Goal: Book appointment/travel/reservation

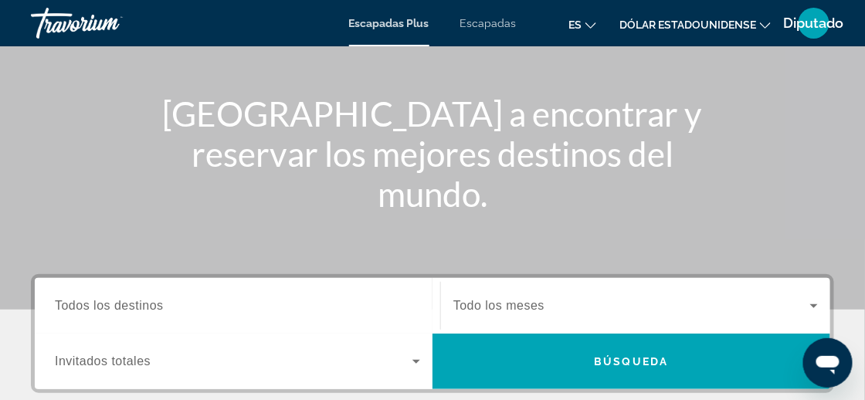
scroll to position [232, 0]
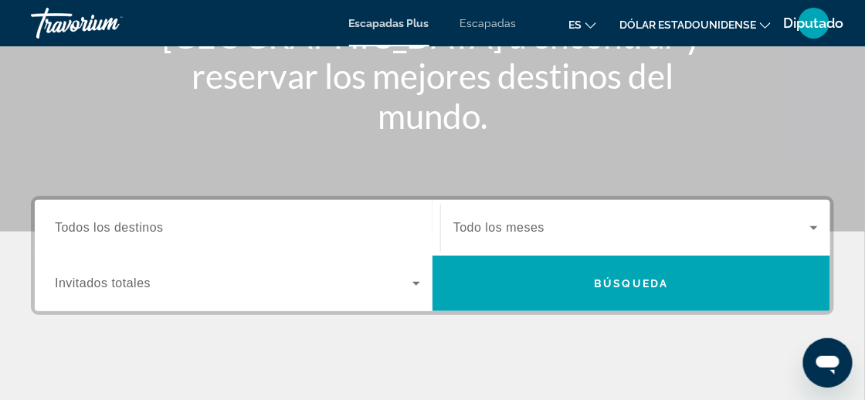
click at [476, 221] on span "Todo los meses" at bounding box center [498, 227] width 91 height 13
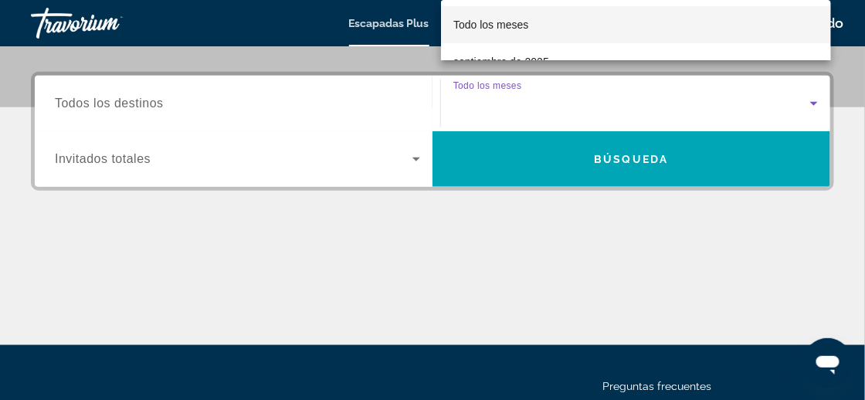
scroll to position [377, 0]
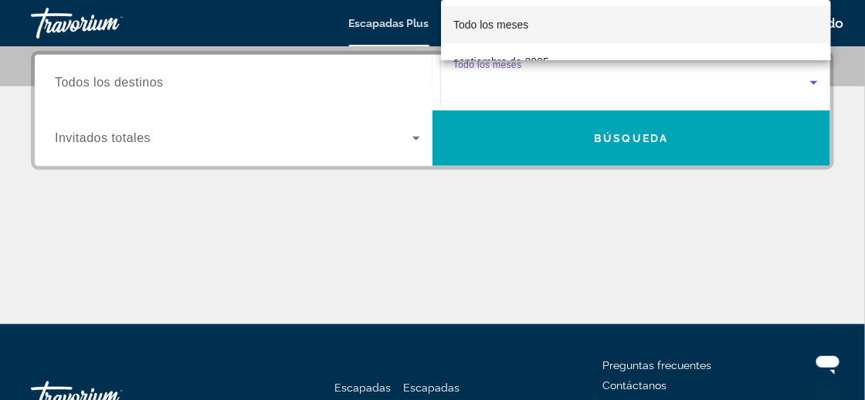
click at [93, 73] on div at bounding box center [432, 200] width 865 height 400
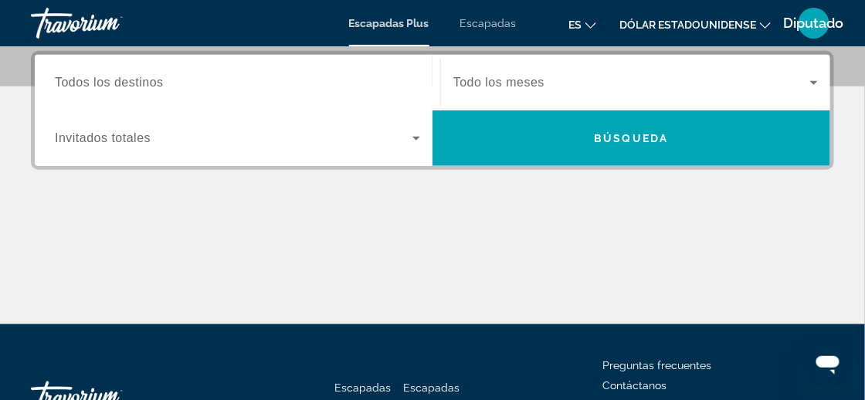
click at [472, 77] on span "Todo los meses" at bounding box center [498, 82] width 91 height 13
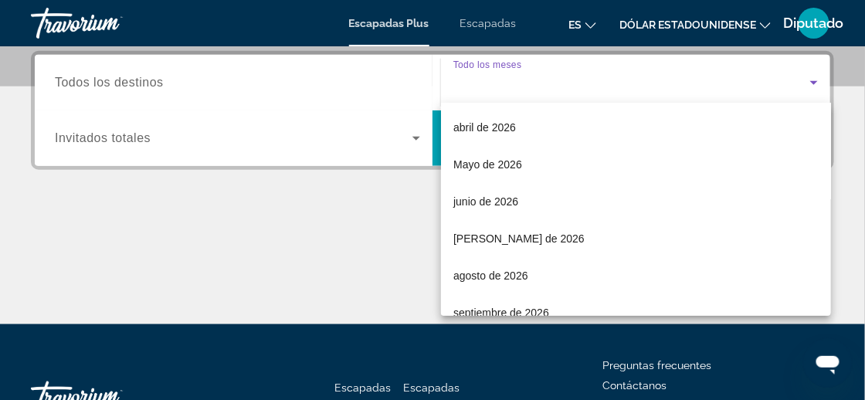
scroll to position [309, 0]
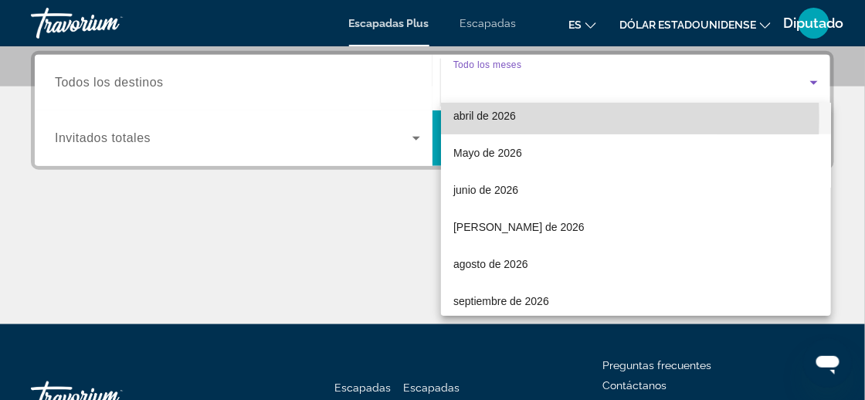
click at [473, 117] on font "abril de 2026" at bounding box center [484, 116] width 63 height 12
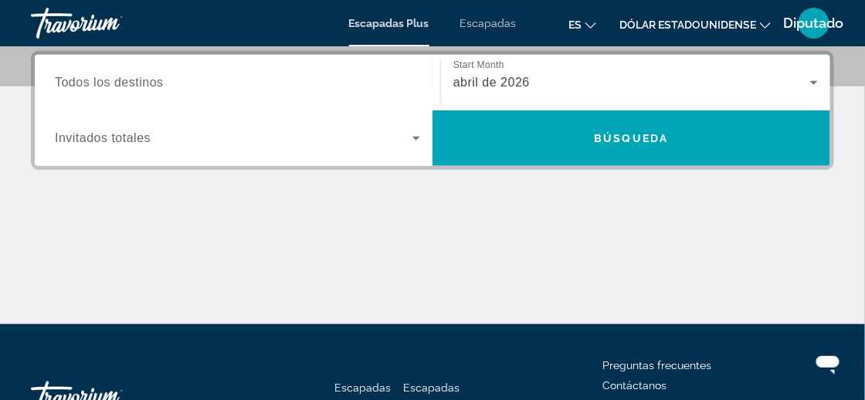
click at [162, 85] on span "Todos los destinos" at bounding box center [109, 82] width 109 height 13
click at [162, 85] on input "Destination Todos los destinos" at bounding box center [237, 83] width 365 height 19
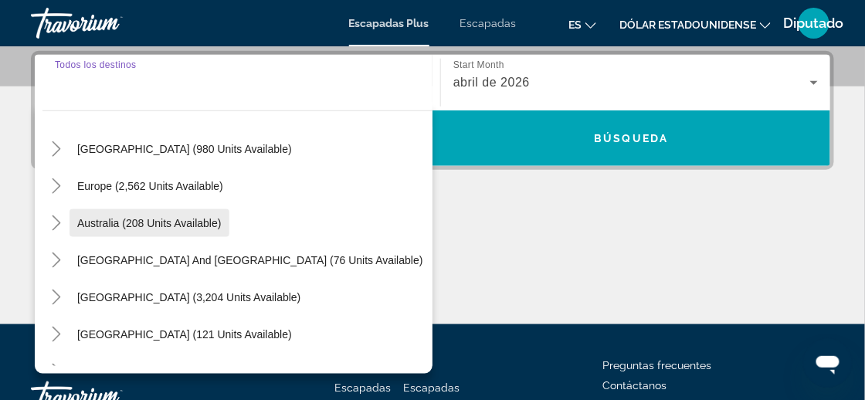
scroll to position [154, 0]
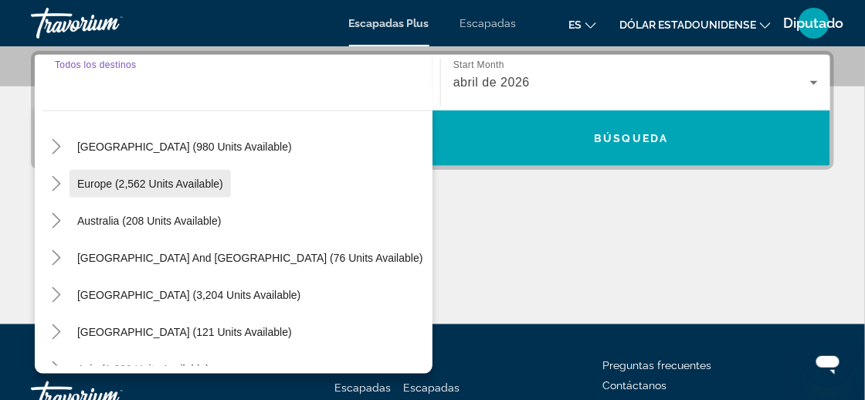
click at [96, 184] on span "Europe (2,562 units available)" at bounding box center [150, 184] width 146 height 12
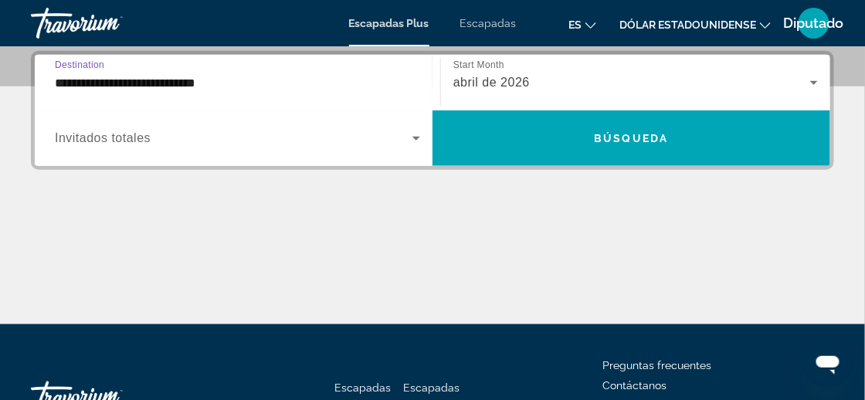
click at [219, 83] on input "**********" at bounding box center [237, 83] width 365 height 19
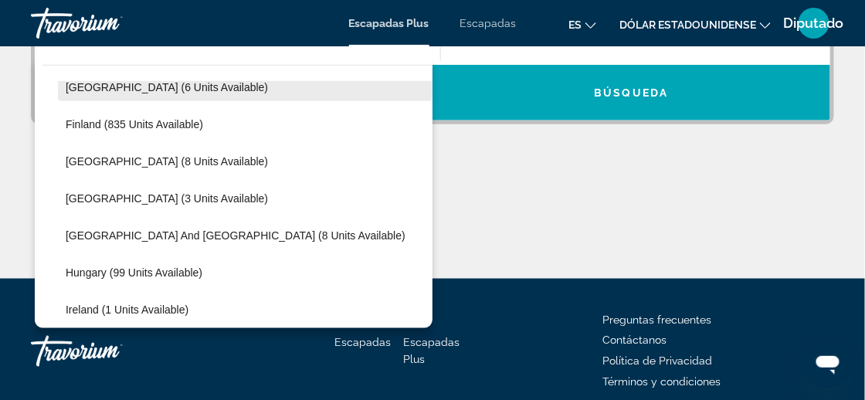
scroll to position [401, 0]
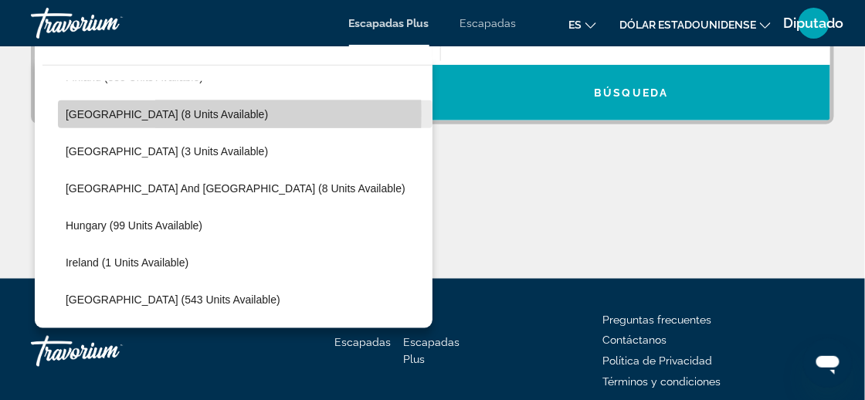
click at [92, 114] on span "[GEOGRAPHIC_DATA] (8 units available)" at bounding box center [167, 114] width 202 height 12
type input "**********"
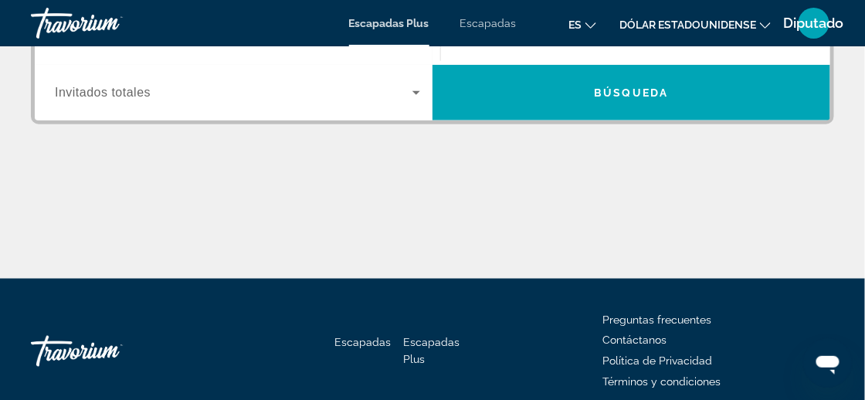
scroll to position [377, 0]
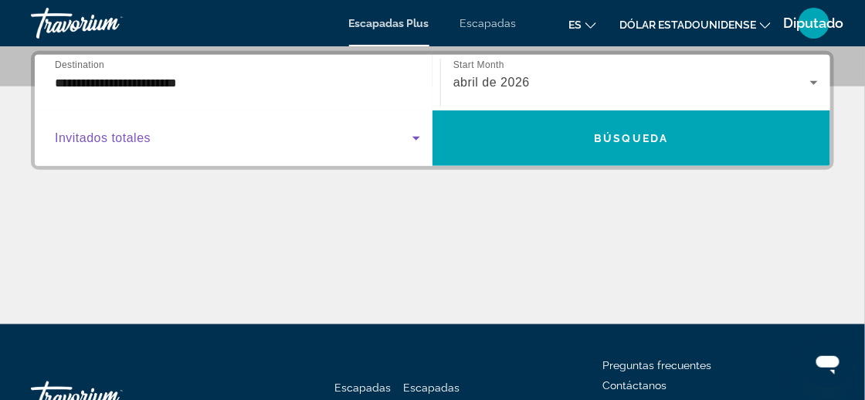
click at [415, 141] on icon "Widget de búsqueda" at bounding box center [416, 138] width 19 height 19
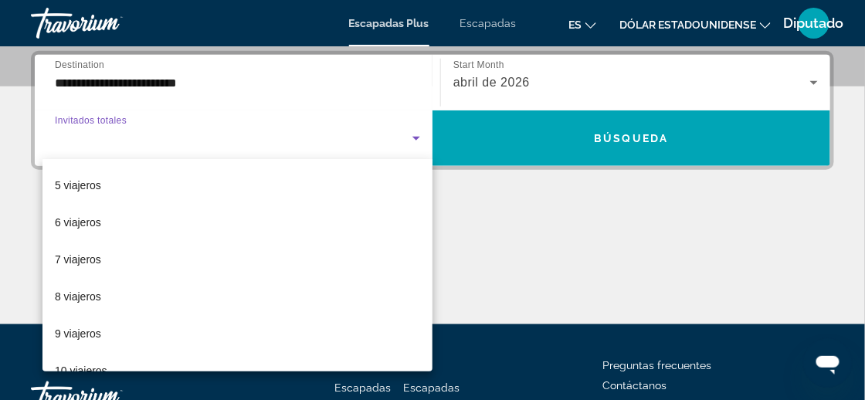
scroll to position [154, 0]
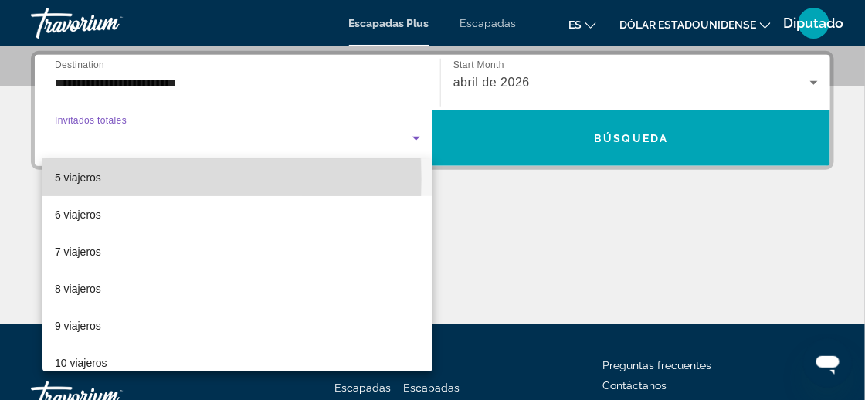
click at [67, 179] on font "5 viajeros" at bounding box center [78, 177] width 46 height 12
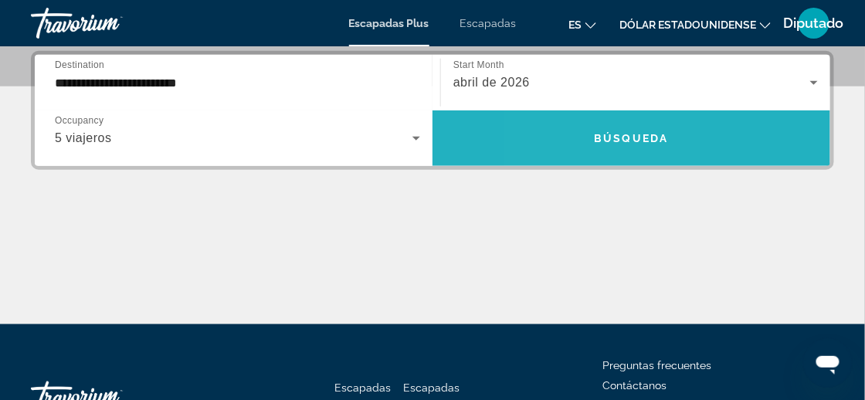
click at [570, 129] on span "Widget de búsqueda" at bounding box center [631, 138] width 398 height 37
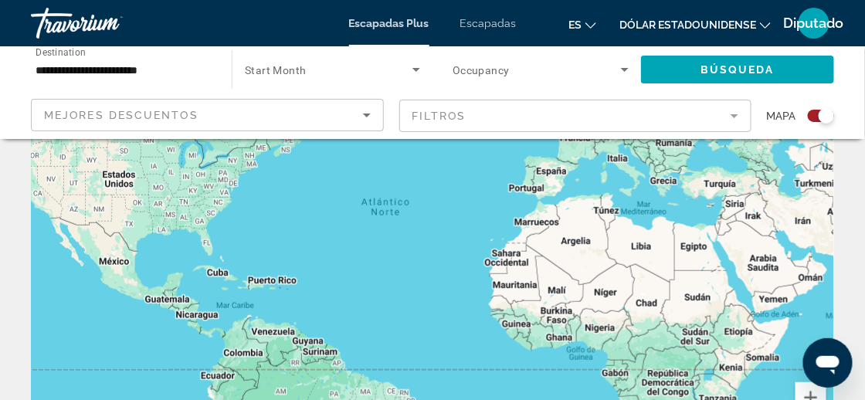
scroll to position [77, 0]
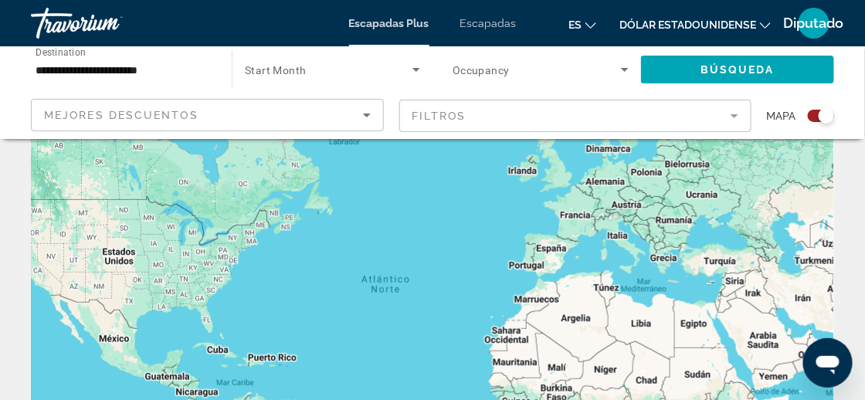
click at [436, 113] on mat-form-field "Filtros" at bounding box center [575, 116] width 353 height 32
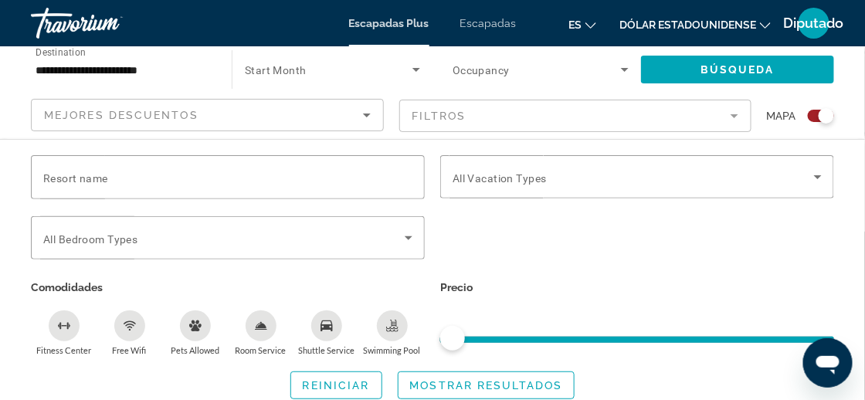
click at [436, 113] on mat-form-field "Filtros" at bounding box center [575, 116] width 353 height 32
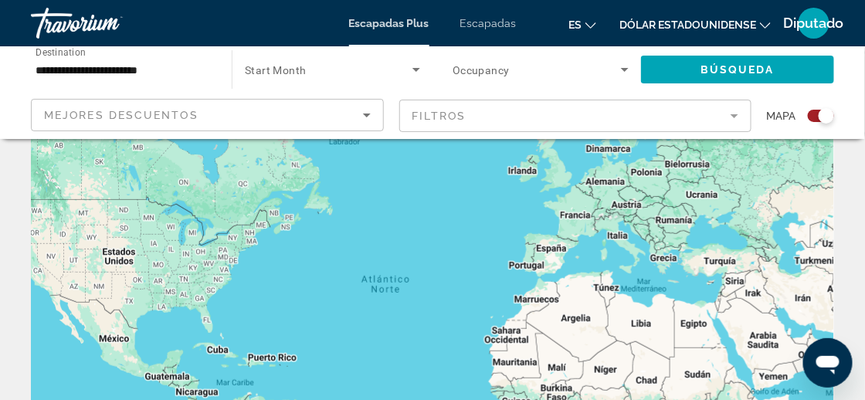
click at [470, 106] on mat-form-field "Filtros" at bounding box center [575, 116] width 353 height 32
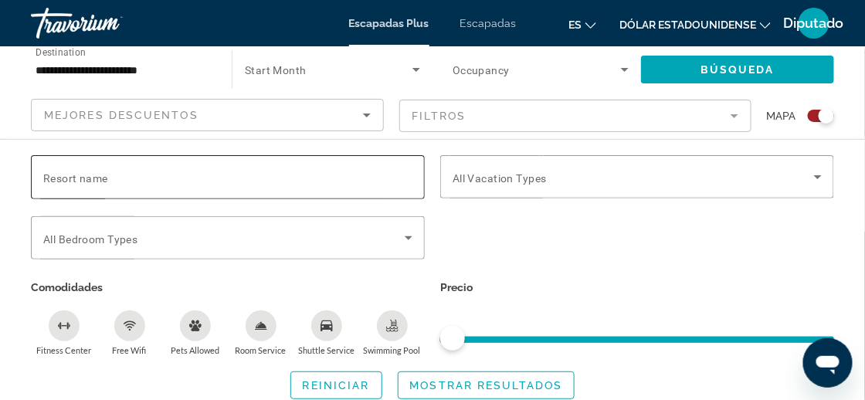
click at [120, 178] on input "Resort name" at bounding box center [227, 177] width 369 height 19
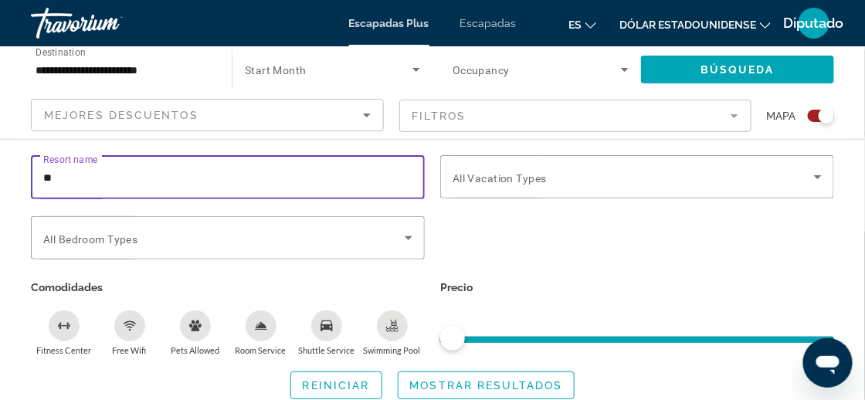
type input "*"
click at [44, 178] on input "**" at bounding box center [227, 177] width 369 height 19
click at [77, 179] on input "***" at bounding box center [227, 177] width 369 height 19
type input "**********"
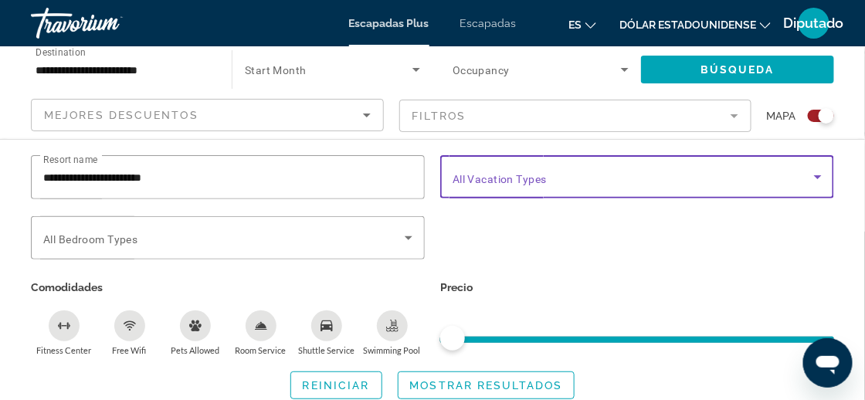
click at [812, 174] on icon "Search widget" at bounding box center [817, 177] width 19 height 19
click at [811, 170] on icon "Search widget" at bounding box center [817, 177] width 19 height 19
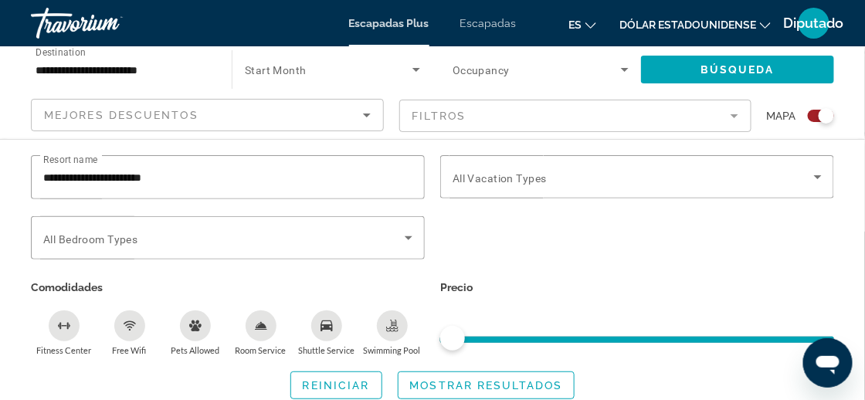
click at [461, 115] on mat-form-field "Filtros" at bounding box center [575, 116] width 353 height 32
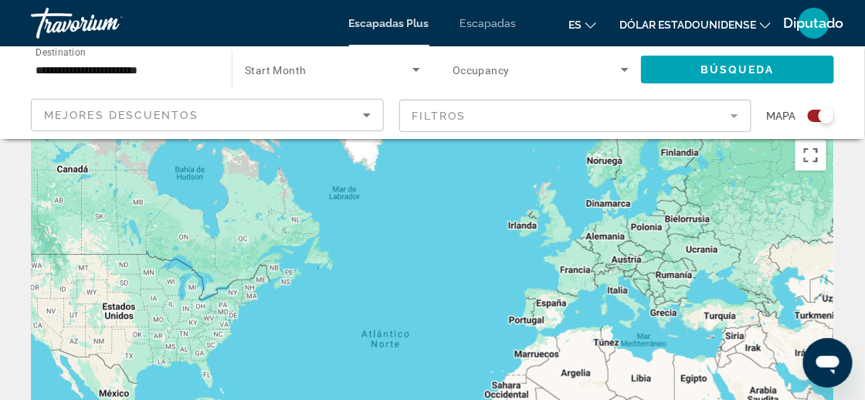
scroll to position [0, 0]
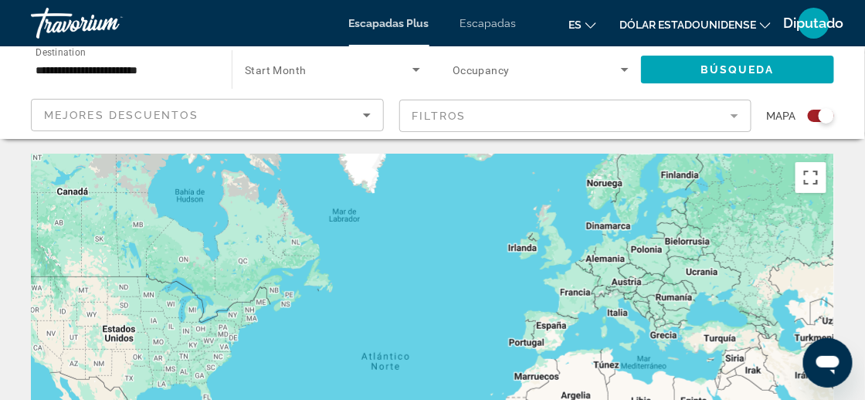
click at [499, 117] on mat-form-field "Filtros" at bounding box center [575, 116] width 353 height 32
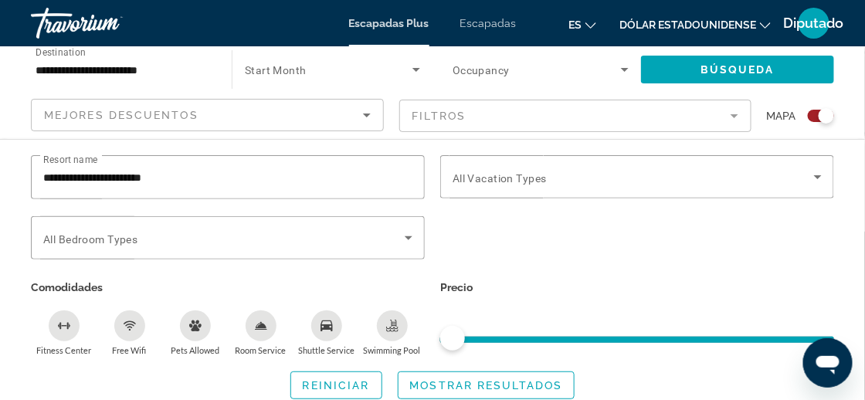
click at [453, 121] on mat-form-field "Filtros" at bounding box center [575, 116] width 353 height 32
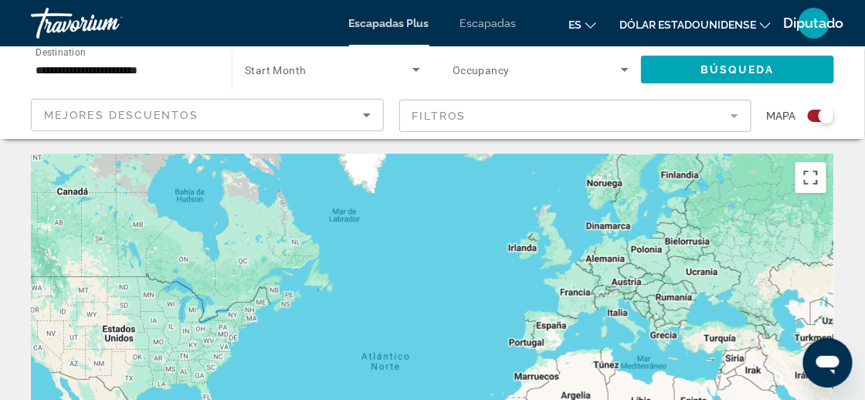
click at [503, 120] on mat-form-field "Filtros" at bounding box center [575, 116] width 353 height 32
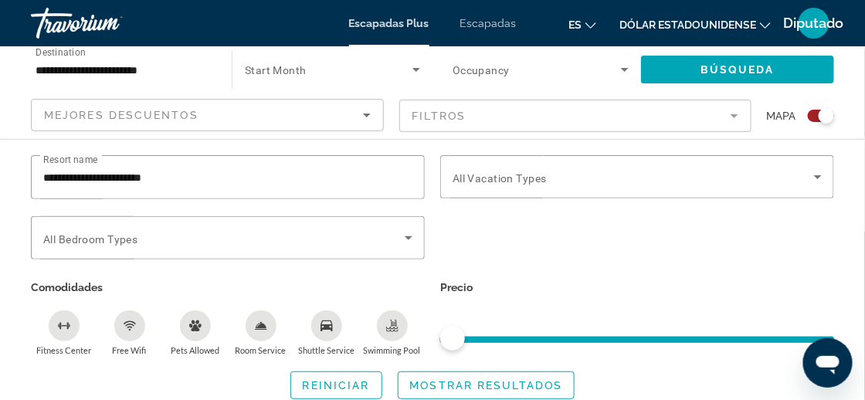
click at [734, 110] on mat-form-field "Filtros" at bounding box center [575, 116] width 353 height 32
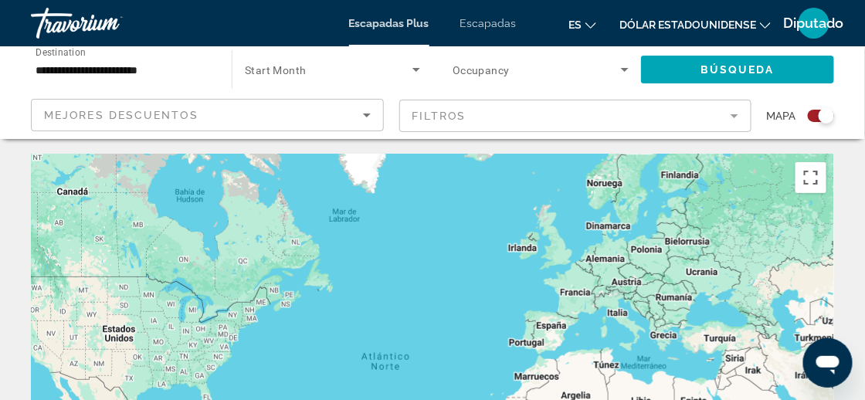
click at [415, 111] on mat-form-field "Filtros" at bounding box center [575, 116] width 353 height 32
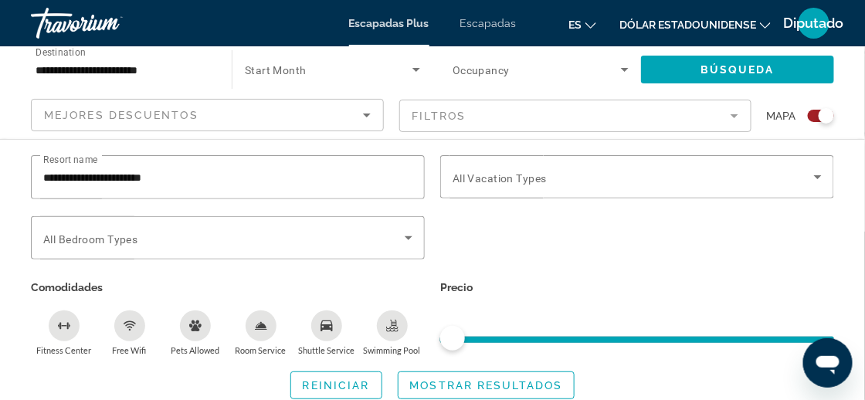
click at [416, 111] on mat-form-field "Filtros" at bounding box center [575, 116] width 353 height 32
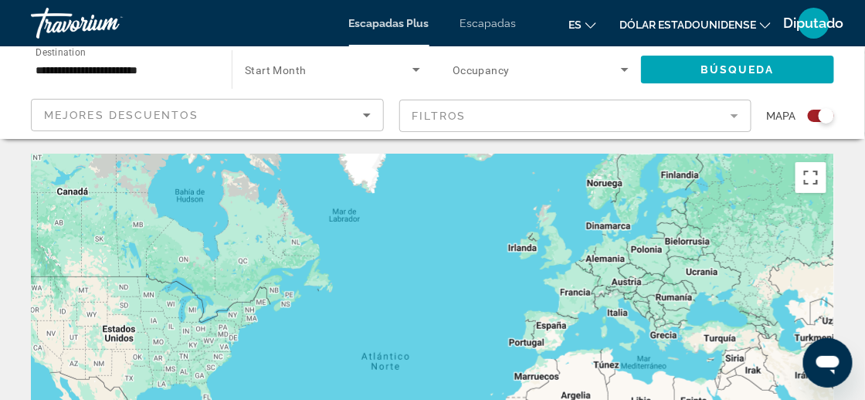
click at [477, 115] on mat-form-field "Filtros" at bounding box center [575, 116] width 353 height 32
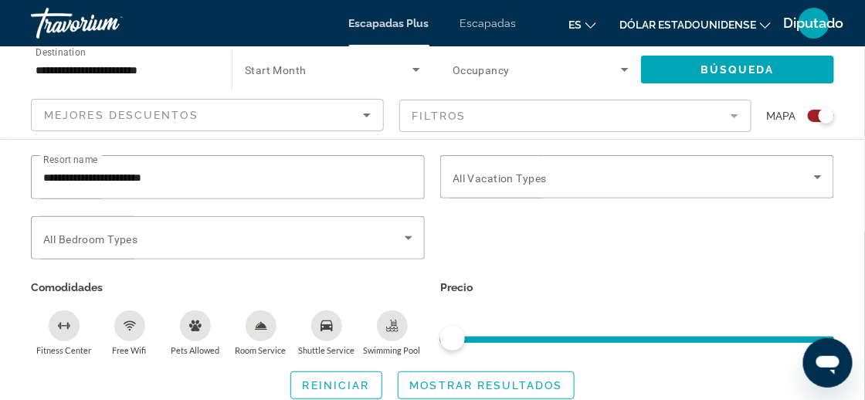
click at [477, 115] on mat-form-field "Filtros" at bounding box center [575, 116] width 353 height 32
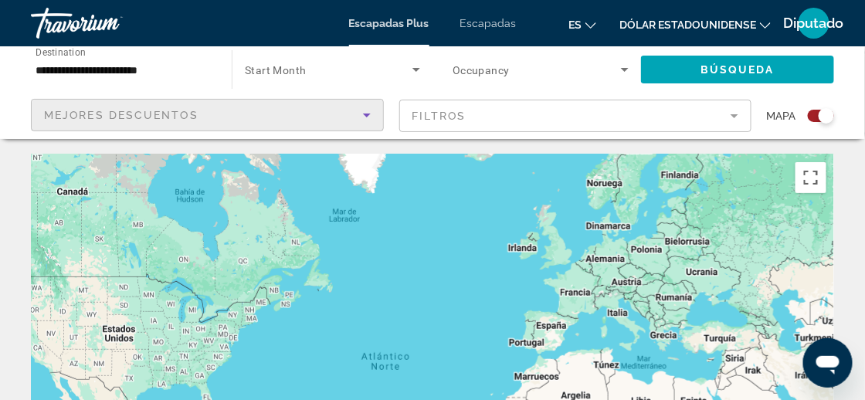
drag, startPoint x: 279, startPoint y: 124, endPoint x: 267, endPoint y: 114, distance: 15.3
click at [267, 114] on div "Mejores descuentos" at bounding box center [203, 115] width 319 height 19
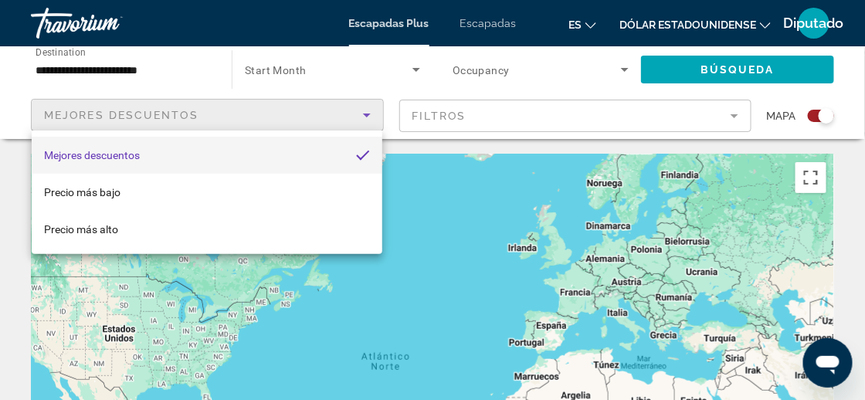
click at [410, 68] on div at bounding box center [432, 200] width 865 height 400
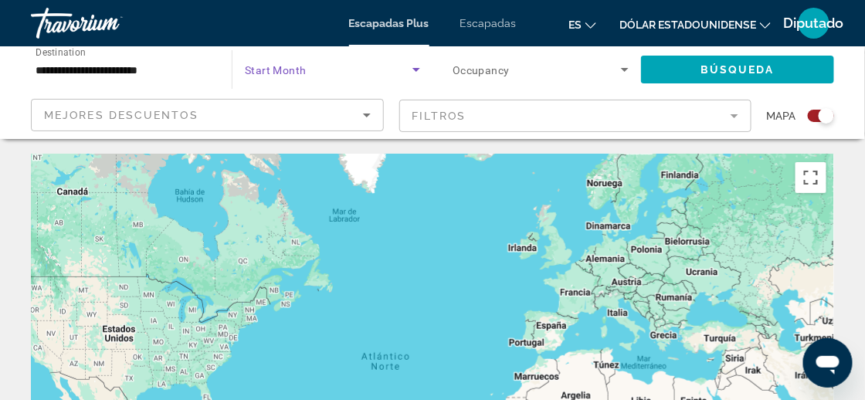
click at [423, 69] on icon "Search widget" at bounding box center [416, 69] width 19 height 19
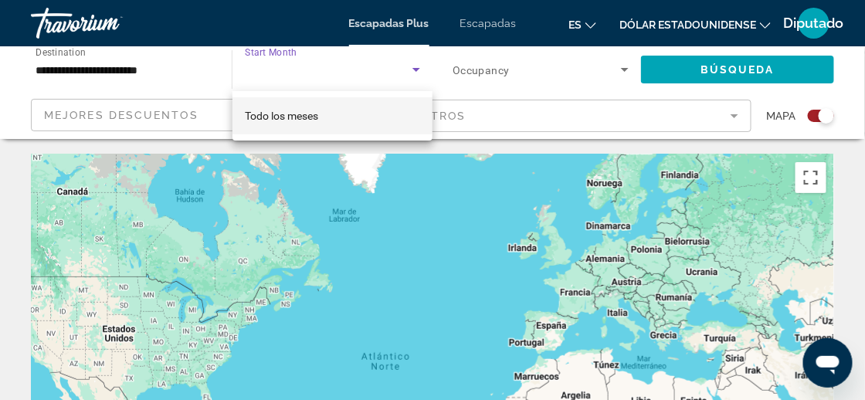
click at [498, 73] on div at bounding box center [432, 200] width 865 height 400
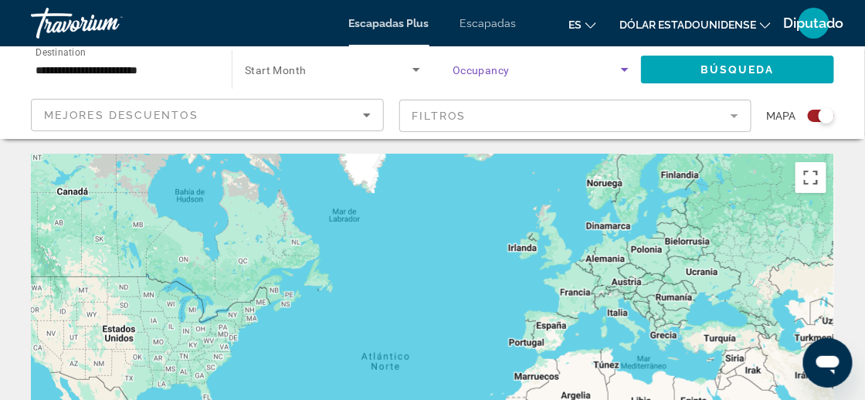
click at [627, 69] on icon "Search widget" at bounding box center [624, 69] width 19 height 19
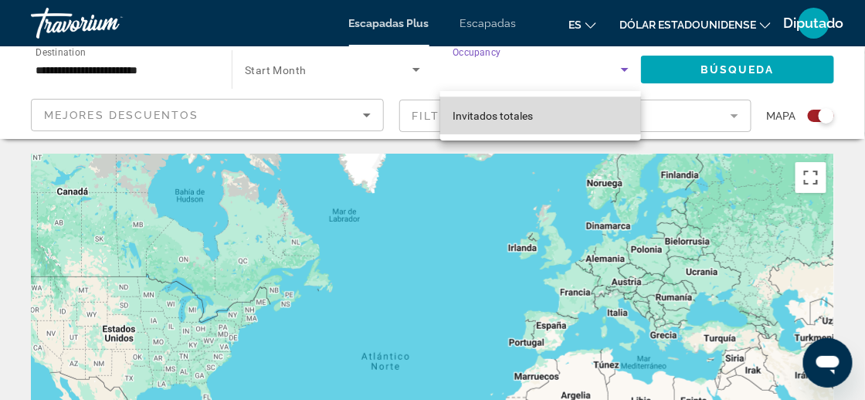
click at [510, 115] on font "Invitados totales" at bounding box center [493, 116] width 80 height 12
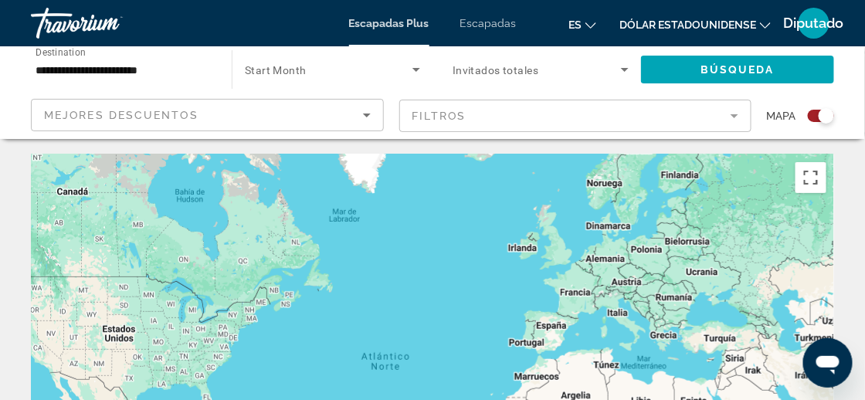
click at [517, 69] on span "Invitados totales" at bounding box center [496, 70] width 86 height 12
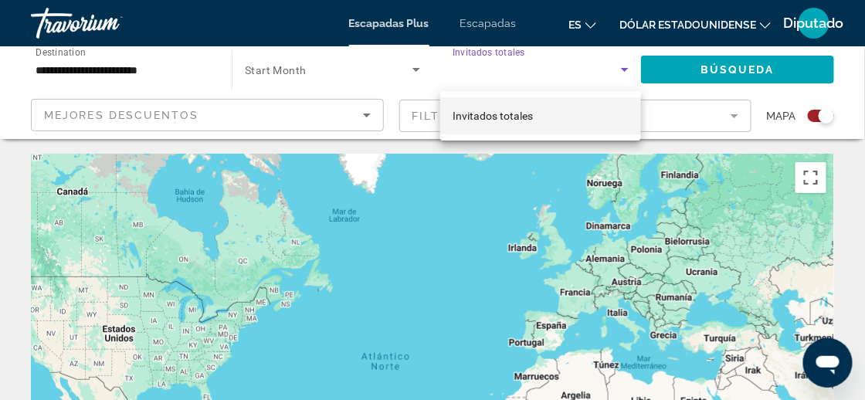
click at [541, 114] on mat-option "Invitados totales" at bounding box center [540, 115] width 201 height 37
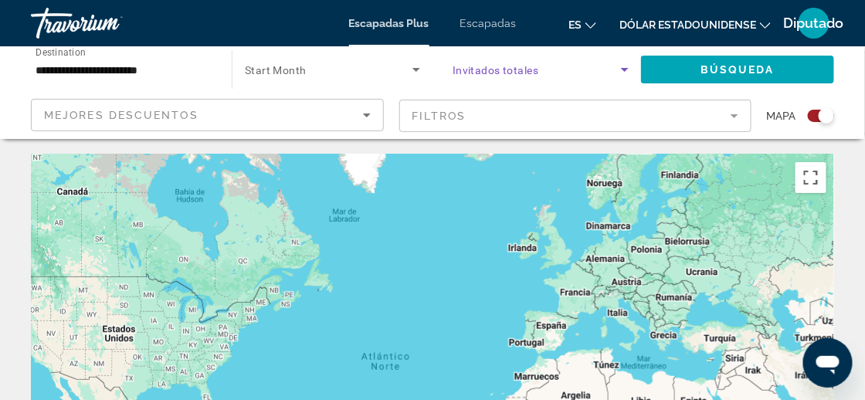
click at [246, 141] on div "**********" at bounding box center [432, 334] width 865 height 668
click at [294, 137] on app-map-search-filters "Mejores descuentos Filtros Mapa" at bounding box center [432, 116] width 834 height 46
click at [822, 115] on div "Search widget" at bounding box center [826, 115] width 15 height 15
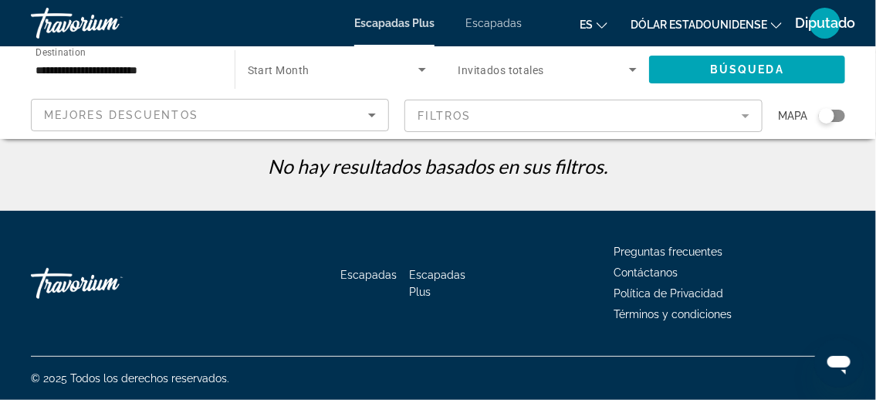
click at [825, 115] on div "Search widget" at bounding box center [826, 115] width 15 height 15
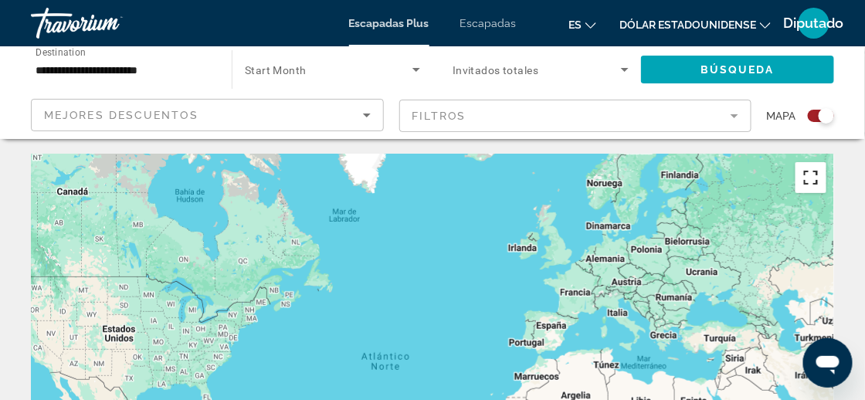
click at [815, 186] on button "Cambiar a la vista en pantalla completa" at bounding box center [810, 177] width 31 height 31
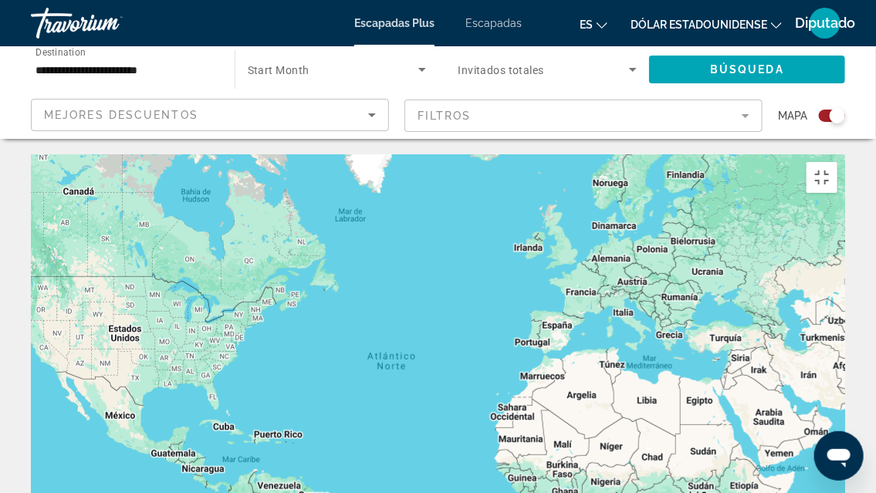
click at [579, 165] on div "Contenido principal" at bounding box center [438, 385] width 815 height 463
click at [580, 156] on div "Contenido principal" at bounding box center [438, 385] width 815 height 463
click at [584, 156] on div "Contenido principal" at bounding box center [438, 385] width 815 height 463
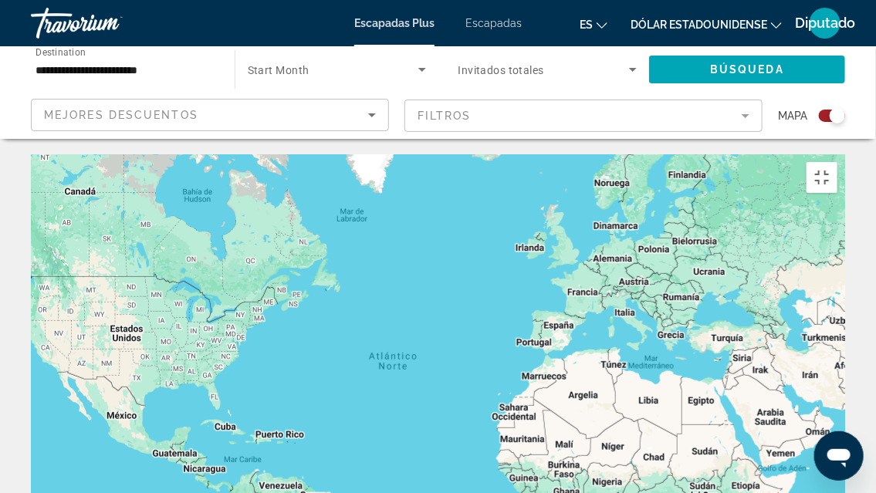
click at [588, 158] on div "Contenido principal" at bounding box center [438, 385] width 815 height 463
click at [589, 161] on div "Contenido principal" at bounding box center [438, 385] width 815 height 463
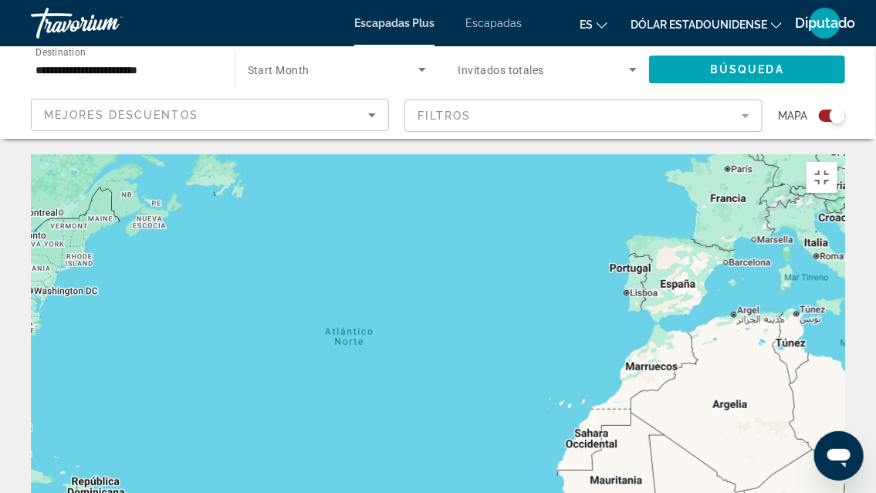
click at [742, 154] on div "Contenido principal" at bounding box center [438, 385] width 815 height 463
drag, startPoint x: 740, startPoint y: 62, endPoint x: 724, endPoint y: 31, distance: 34.9
click at [721, 154] on div "Contenido principal" at bounding box center [438, 385] width 815 height 463
click at [728, 154] on div "Contenido principal" at bounding box center [438, 385] width 815 height 463
click at [729, 154] on div "Contenido principal" at bounding box center [438, 385] width 815 height 463
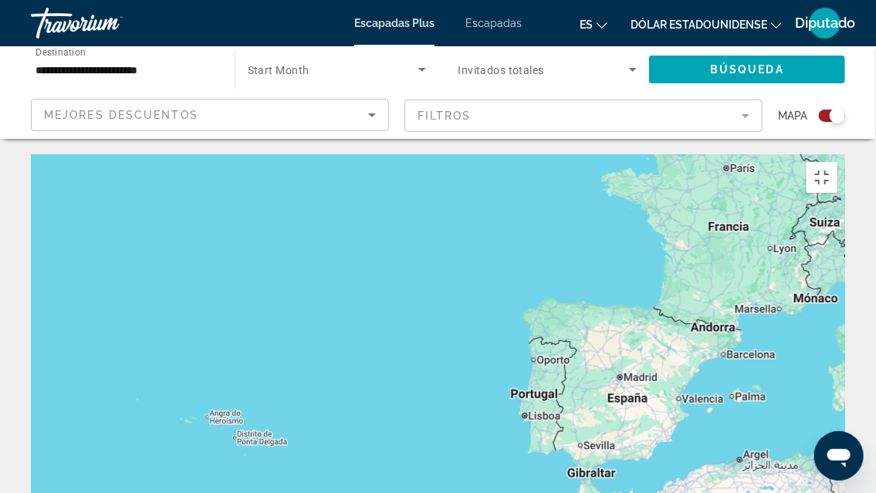
click at [736, 154] on div "Contenido principal" at bounding box center [438, 385] width 815 height 463
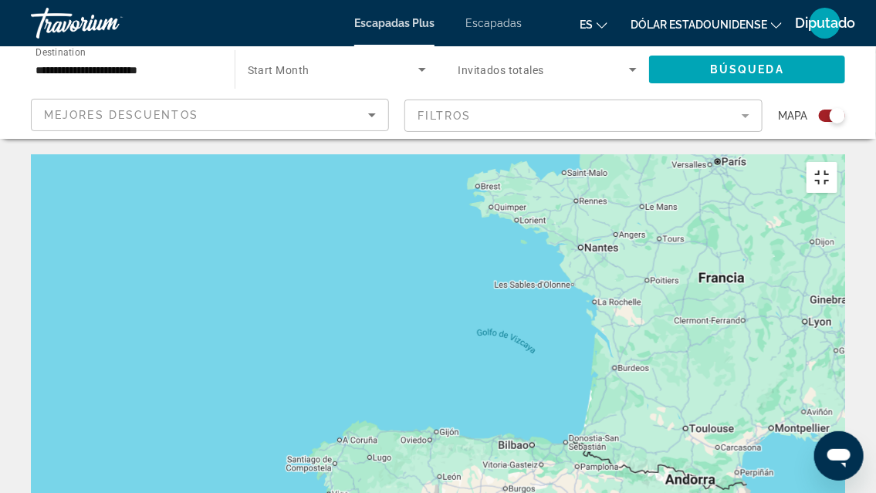
click at [838, 162] on button "Cambiar a la vista en pantalla completa" at bounding box center [822, 177] width 31 height 31
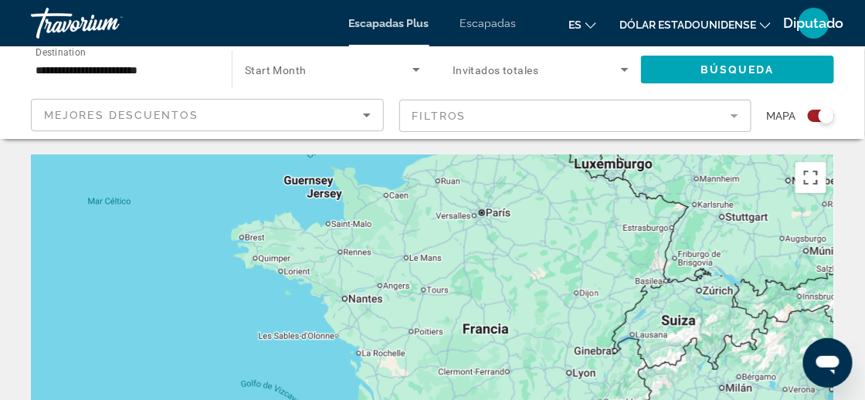
drag, startPoint x: 490, startPoint y: 287, endPoint x: 258, endPoint y: 337, distance: 237.0
click at [258, 337] on div "Contenido principal" at bounding box center [432, 385] width 803 height 463
click at [465, 114] on mat-form-field "Filtros" at bounding box center [575, 116] width 353 height 32
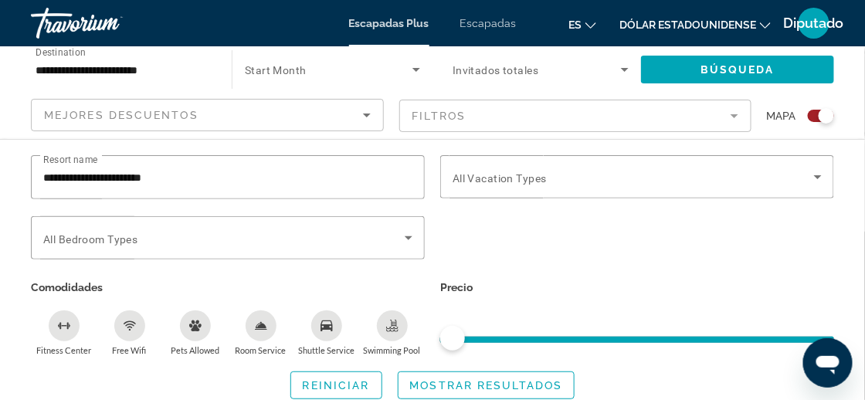
click at [465, 114] on mat-form-field "Filtros" at bounding box center [575, 116] width 353 height 32
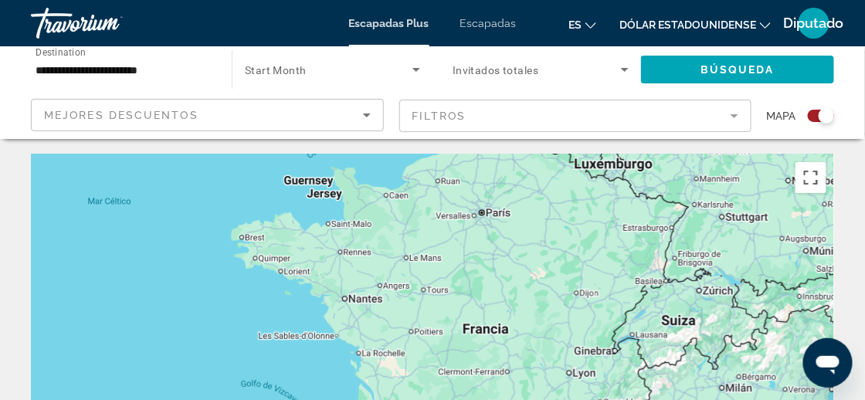
click at [465, 114] on mat-form-field "Filtros" at bounding box center [575, 116] width 353 height 32
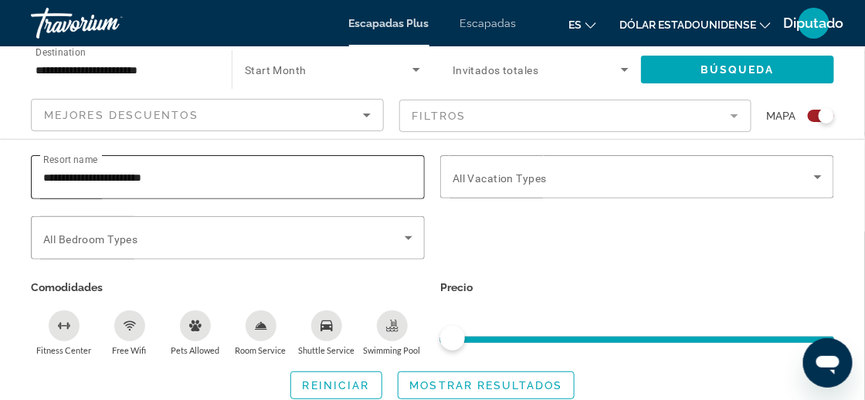
click at [225, 187] on div "**********" at bounding box center [227, 177] width 369 height 44
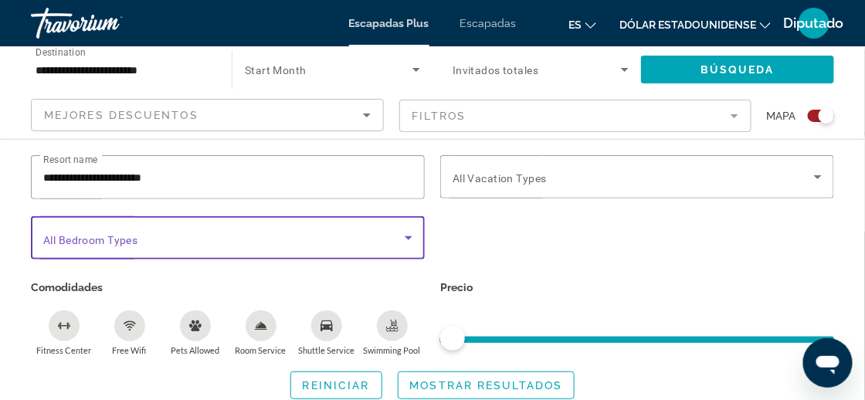
click at [300, 232] on span "Search widget" at bounding box center [223, 238] width 361 height 19
click at [225, 229] on span "Search widget" at bounding box center [223, 238] width 361 height 19
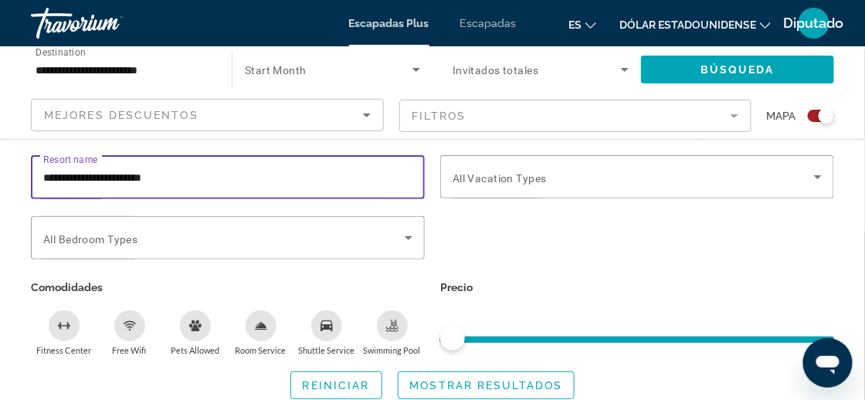
click at [260, 182] on input "**********" at bounding box center [227, 177] width 369 height 19
click at [259, 179] on input "**********" at bounding box center [227, 177] width 369 height 19
type input "*"
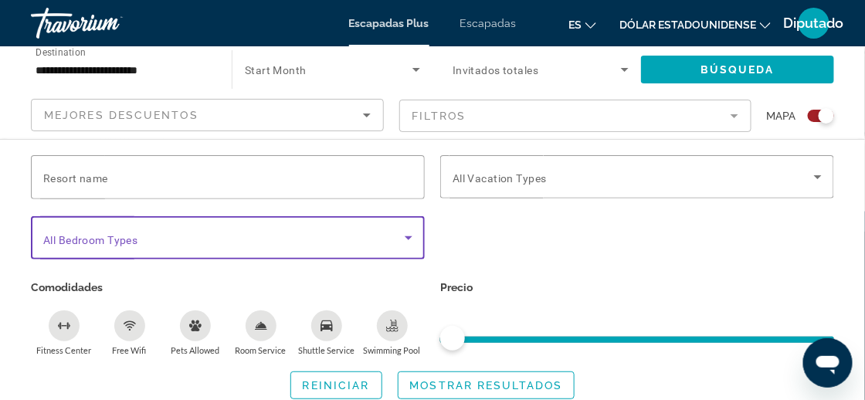
click at [162, 233] on span "Search widget" at bounding box center [223, 238] width 361 height 19
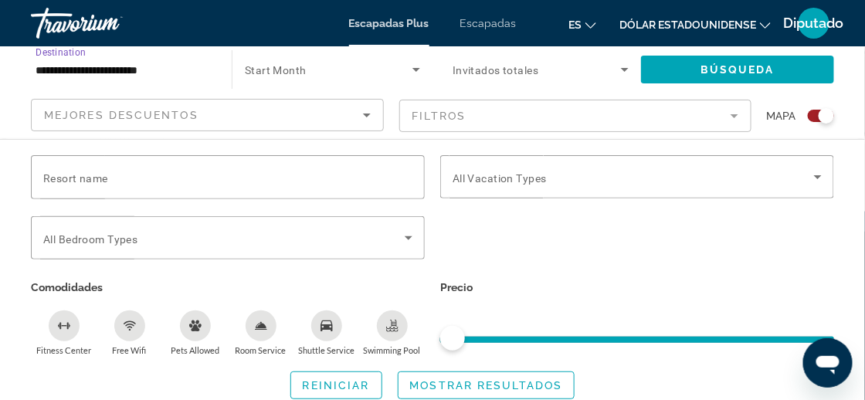
click at [126, 75] on input "**********" at bounding box center [124, 70] width 176 height 19
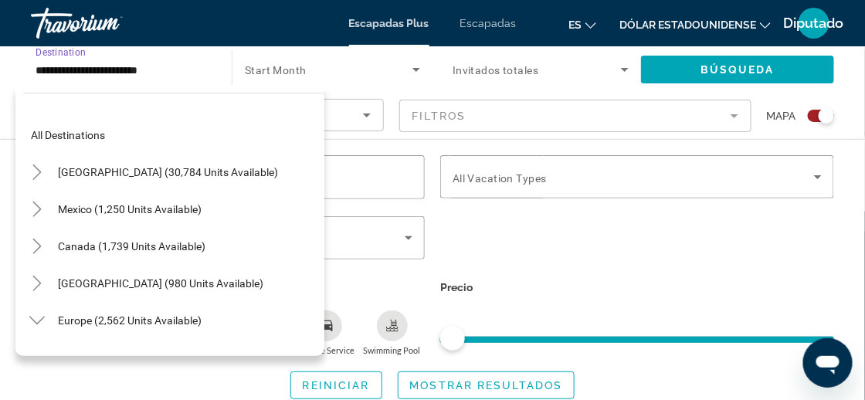
scroll to position [314, 0]
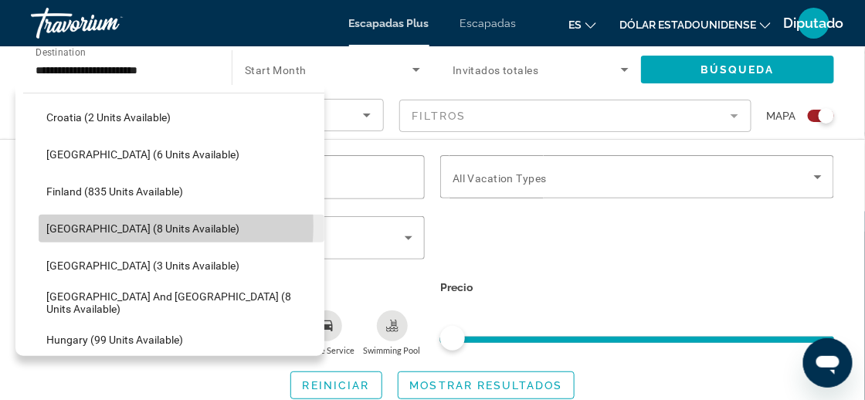
click at [134, 225] on span "[GEOGRAPHIC_DATA] (8 units available)" at bounding box center [142, 228] width 193 height 12
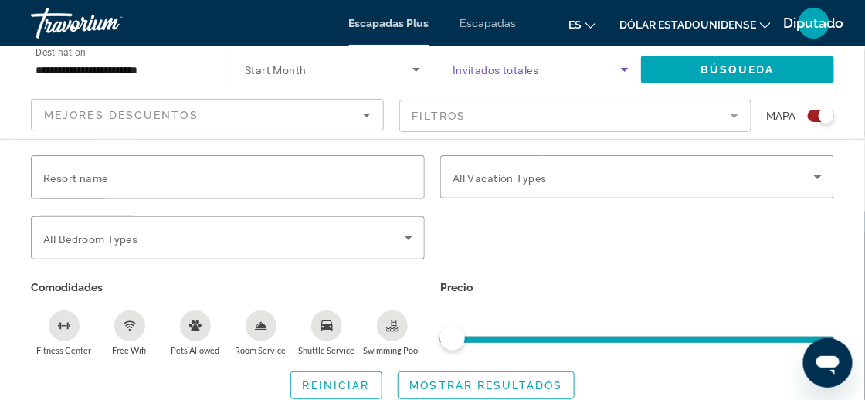
click at [623, 68] on icon "Search widget" at bounding box center [625, 70] width 8 height 4
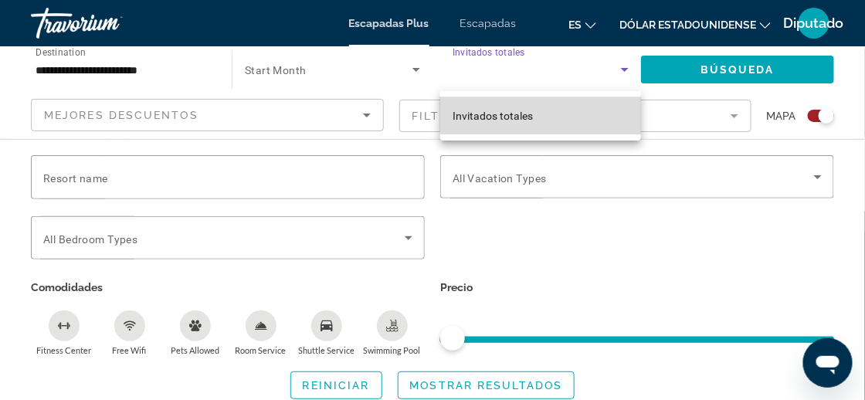
click at [551, 107] on mat-option "Invitados totales" at bounding box center [540, 115] width 201 height 37
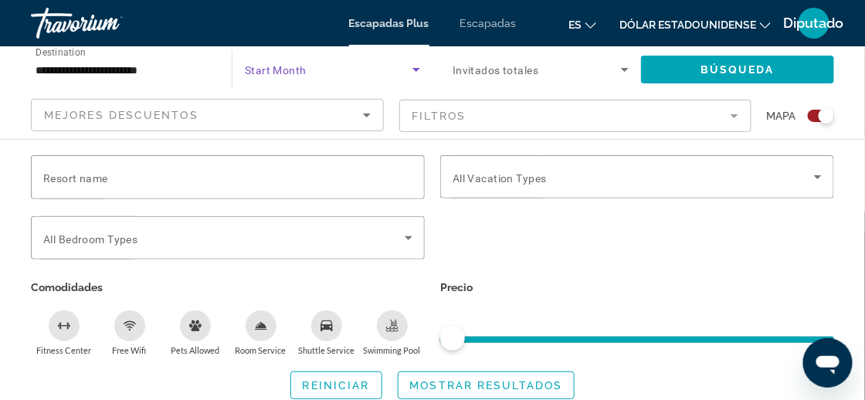
click at [411, 70] on icon "Search widget" at bounding box center [416, 69] width 19 height 19
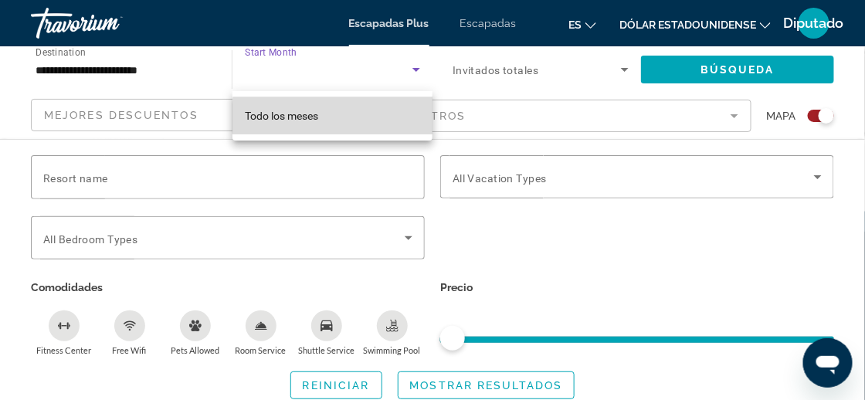
click at [345, 117] on mat-option "Todo los meses" at bounding box center [332, 115] width 200 height 37
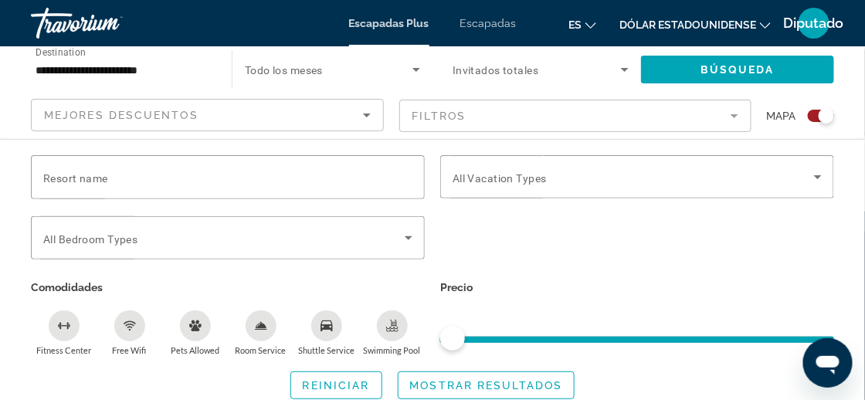
click at [323, 66] on span "Todo los meses" at bounding box center [284, 70] width 78 height 12
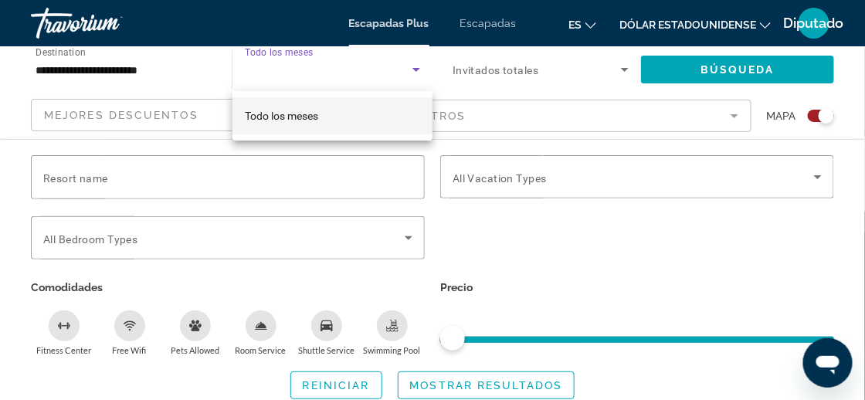
click at [353, 86] on div at bounding box center [432, 200] width 865 height 400
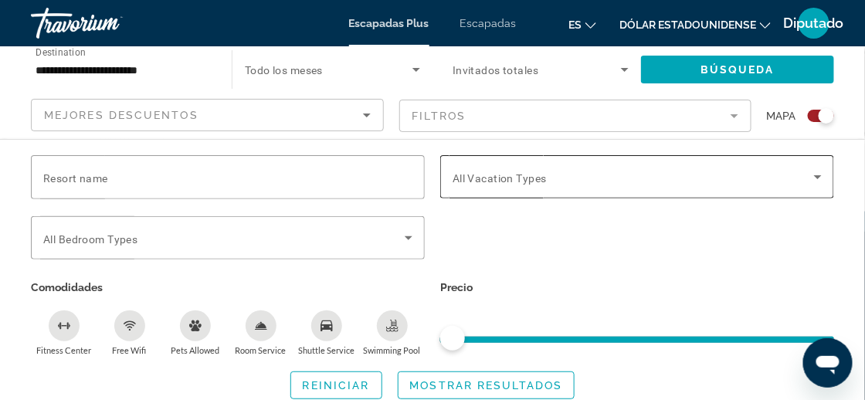
click at [486, 178] on span "All Vacation Types" at bounding box center [500, 178] width 94 height 12
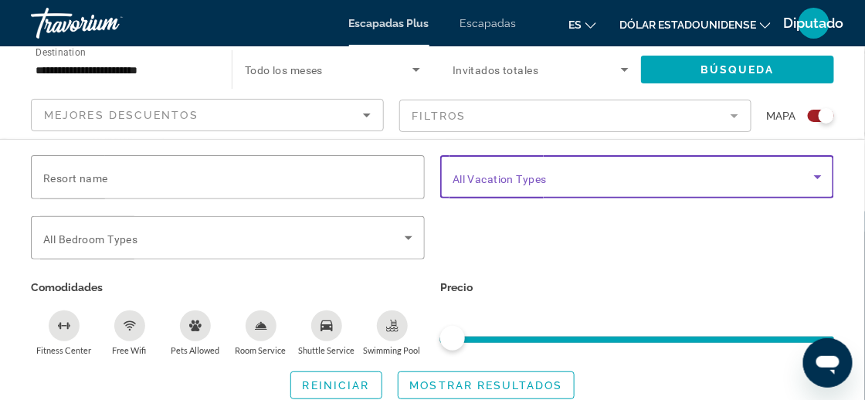
click at [486, 178] on span "All Vacation Types" at bounding box center [500, 179] width 94 height 12
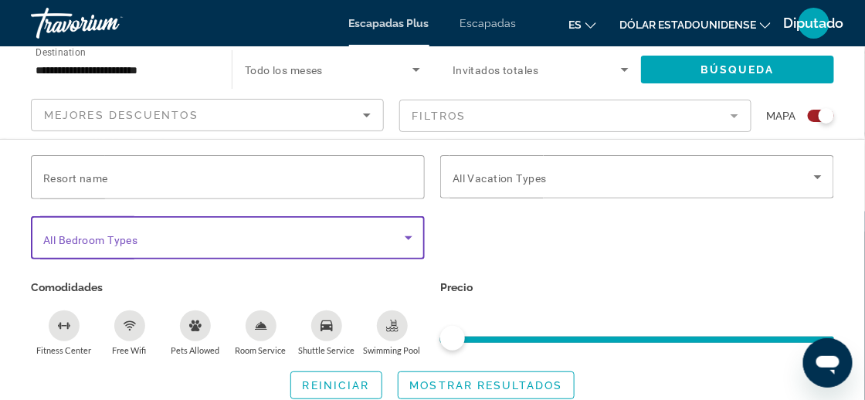
click at [337, 232] on span "Search widget" at bounding box center [223, 238] width 361 height 19
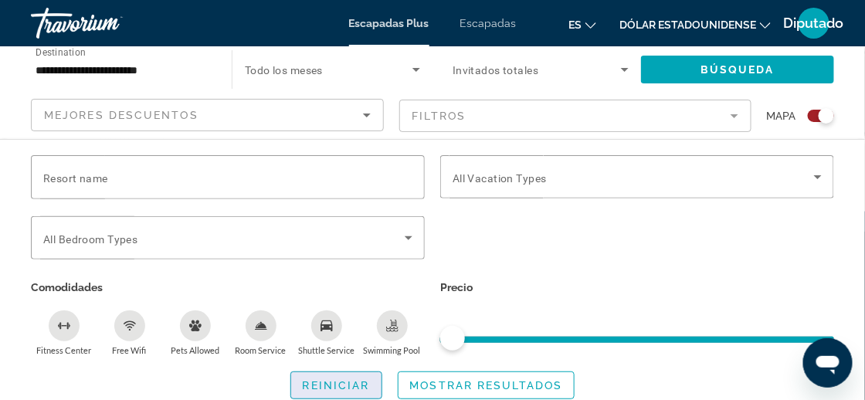
click at [348, 381] on span "Reiniciar" at bounding box center [336, 385] width 67 height 12
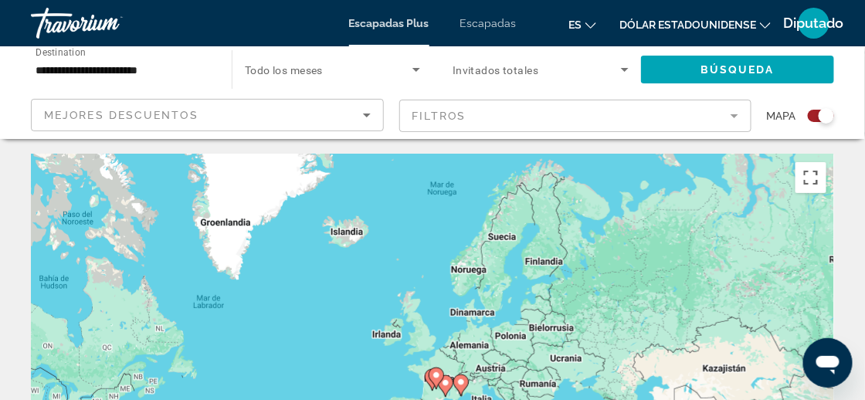
click at [147, 109] on span "Mejores descuentos" at bounding box center [121, 115] width 154 height 12
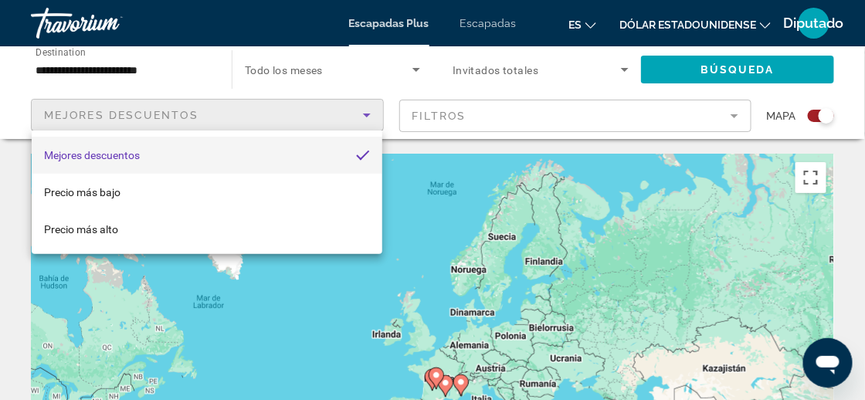
click at [719, 87] on div at bounding box center [432, 200] width 865 height 400
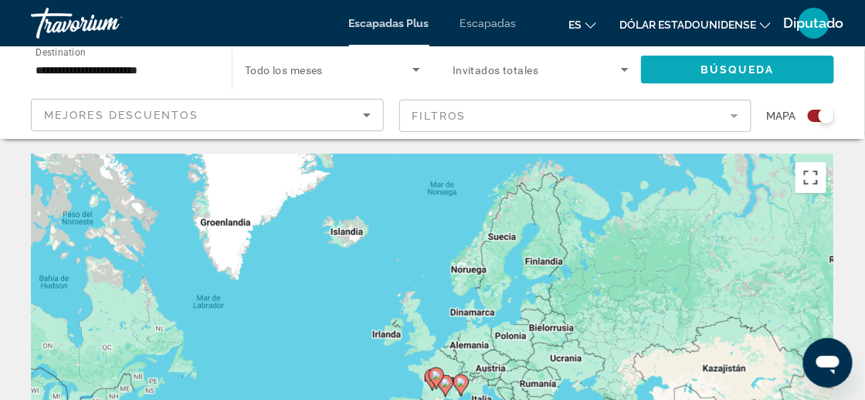
click at [719, 86] on span "Search widget" at bounding box center [737, 69] width 193 height 37
click at [714, 72] on span "Búsqueda" at bounding box center [737, 69] width 74 height 12
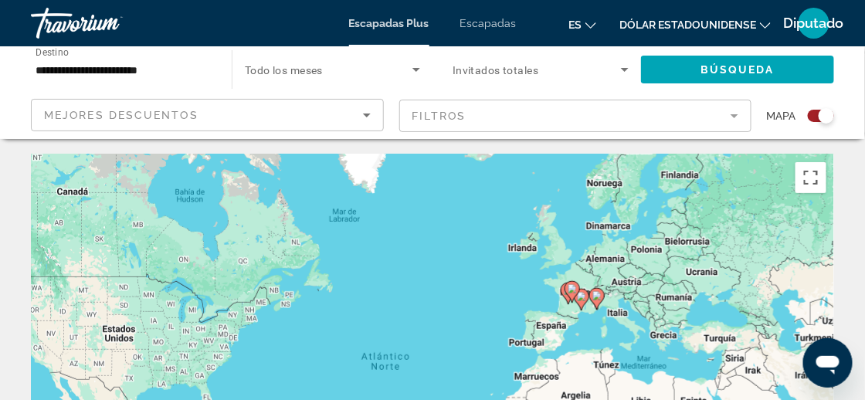
click at [581, 285] on div "Para activar la función de arrastre con el teclado, pulsa Alt + Intro. Cuando h…" at bounding box center [432, 385] width 803 height 463
click at [593, 313] on div "Para activar la función de arrastre con el teclado, pulsa Alt + Intro. Cuando h…" at bounding box center [432, 385] width 803 height 463
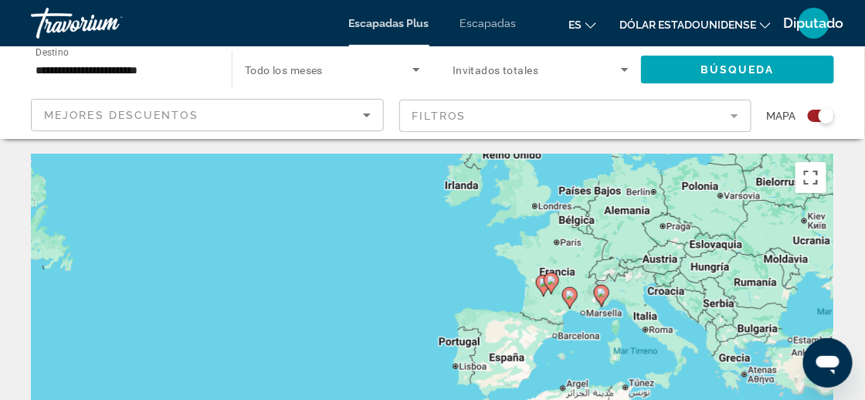
click at [592, 313] on div "Para activar la función de arrastre con el teclado, pulsa Alt + Intro. Cuando h…" at bounding box center [432, 385] width 803 height 463
click at [584, 307] on div "Para activar la función de arrastre con el teclado, pulsa Alt + Intro. Cuando h…" at bounding box center [432, 385] width 803 height 463
click at [584, 305] on div "Para activar la función de arrastre con el teclado, pulsa Alt + Intro. Cuando h…" at bounding box center [432, 385] width 803 height 463
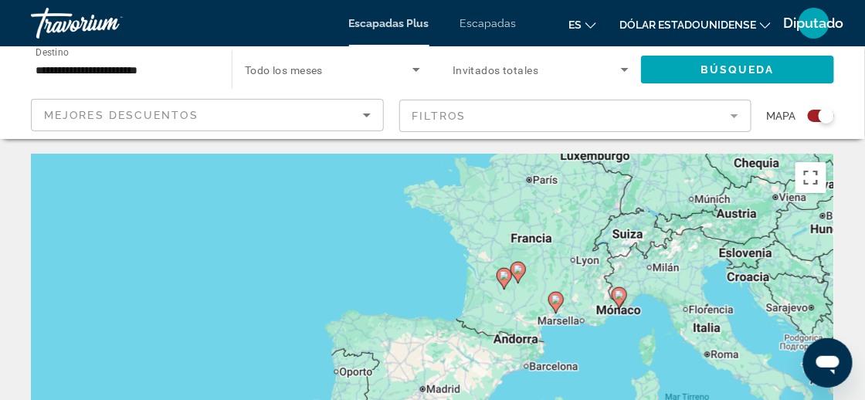
click at [519, 277] on icon "Contenido principal" at bounding box center [518, 273] width 14 height 20
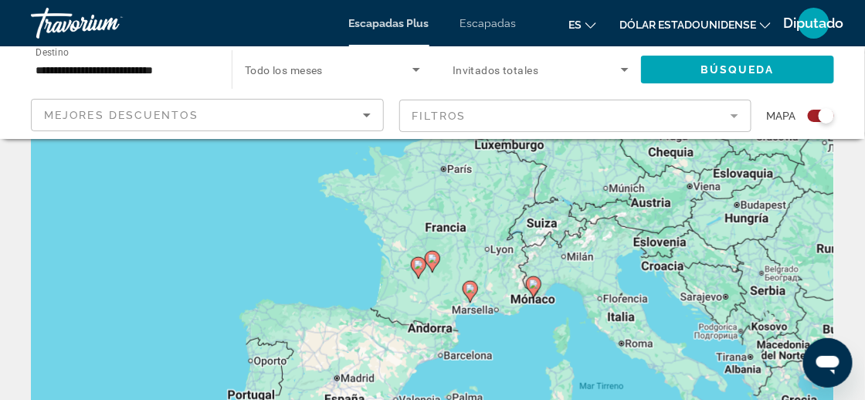
scroll to position [77, 0]
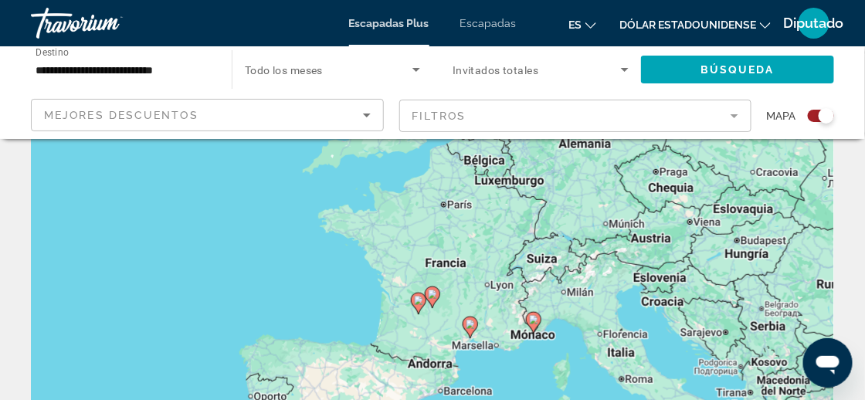
click at [417, 320] on div "Para desplazarte, pulsa las teclas [PERSON_NAME]. Para activar la función de ar…" at bounding box center [432, 308] width 803 height 463
click at [432, 308] on div "Para activar la función de arrastre con el teclado, pulsa Alt + Intro. Cuando h…" at bounding box center [432, 308] width 803 height 463
click at [432, 302] on icon "Contenido principal" at bounding box center [432, 297] width 14 height 20
type input "**********"
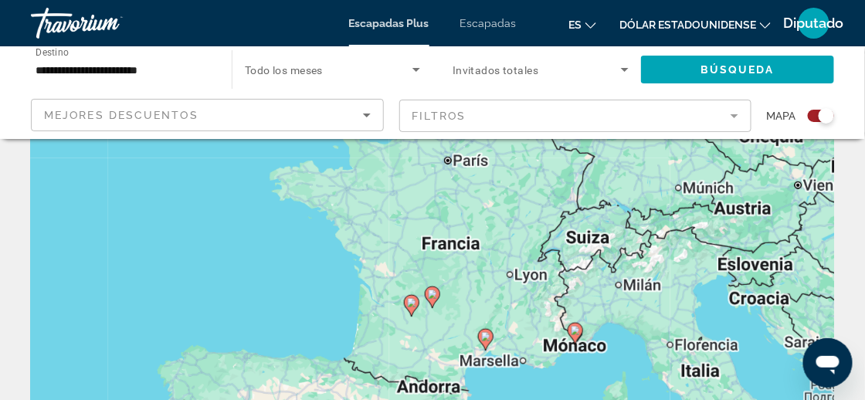
click at [432, 302] on icon "Contenido principal" at bounding box center [432, 297] width 14 height 20
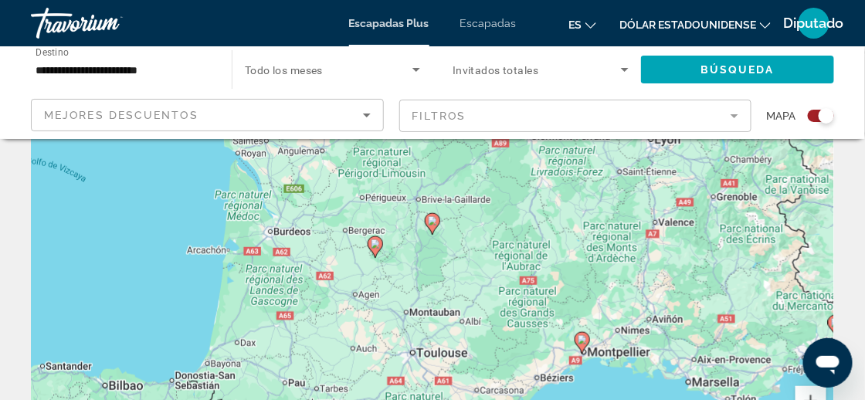
scroll to position [0, 0]
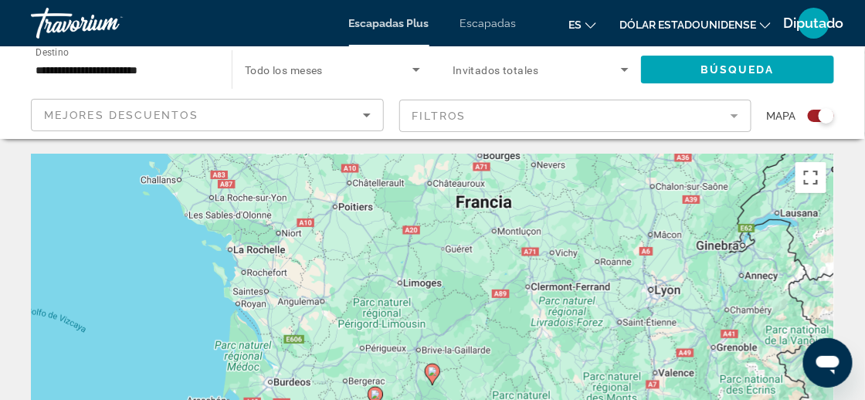
click at [71, 23] on div "Travorium" at bounding box center [108, 23] width 154 height 40
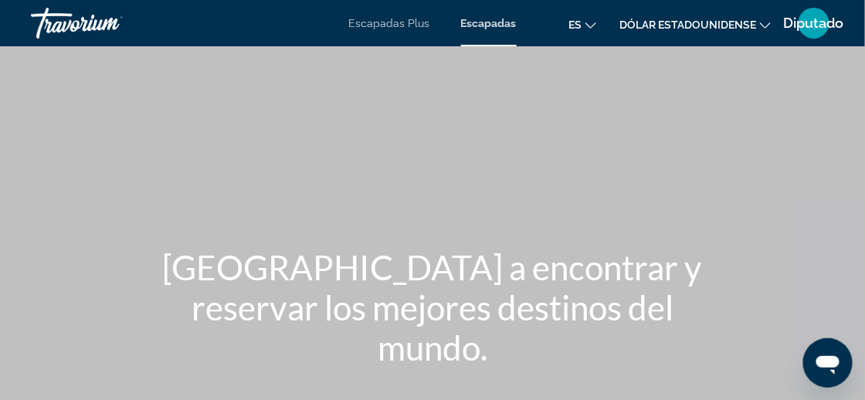
click at [503, 25] on font "Escapadas" at bounding box center [489, 23] width 56 height 12
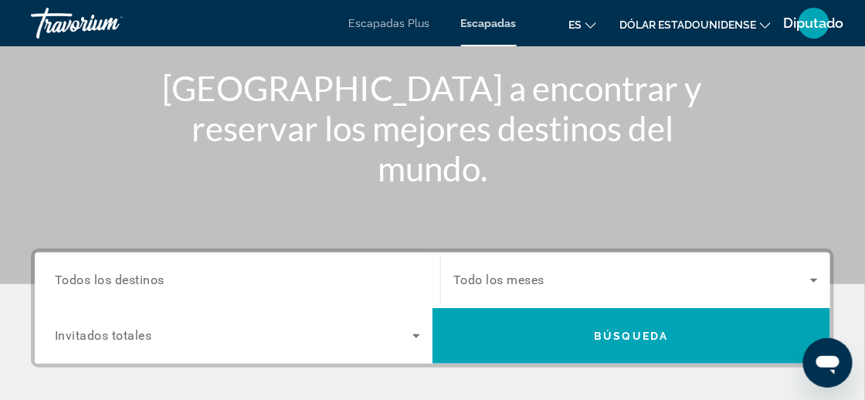
scroll to position [154, 0]
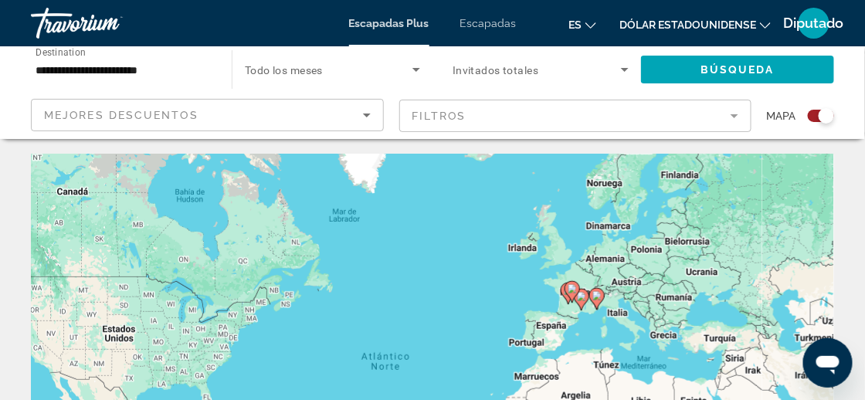
click at [54, 72] on input "**********" at bounding box center [124, 70] width 176 height 19
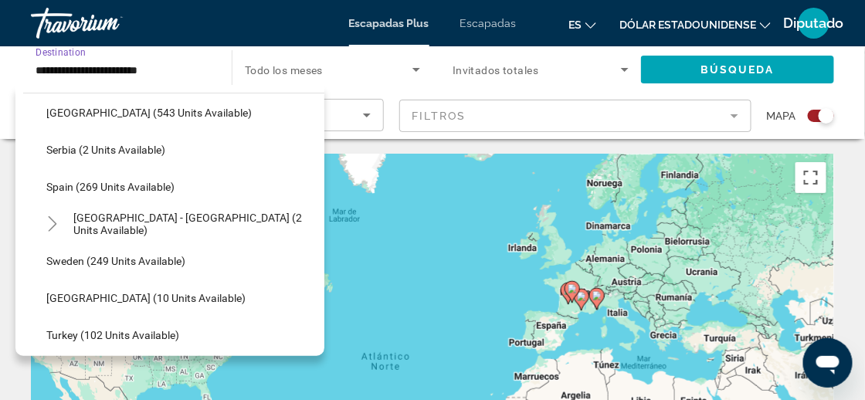
scroll to position [623, 0]
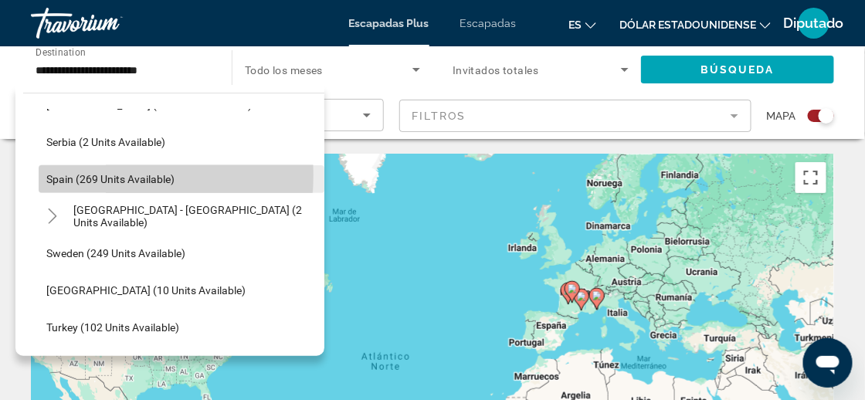
click at [111, 175] on span "Spain (269 units available)" at bounding box center [110, 179] width 128 height 12
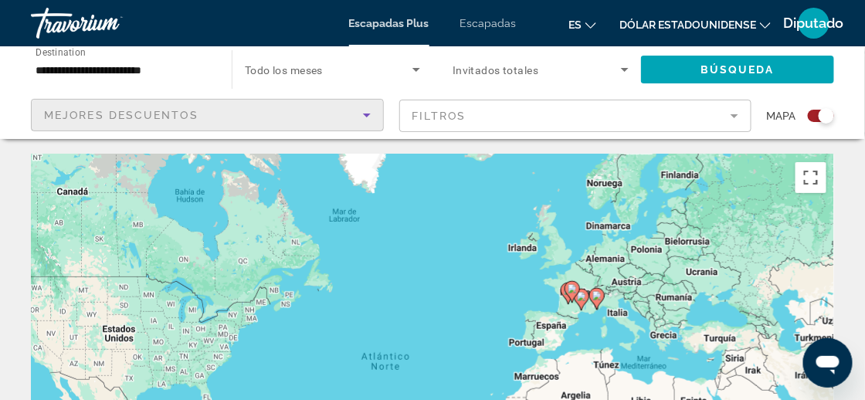
click at [185, 110] on span "Mejores descuentos" at bounding box center [121, 115] width 154 height 12
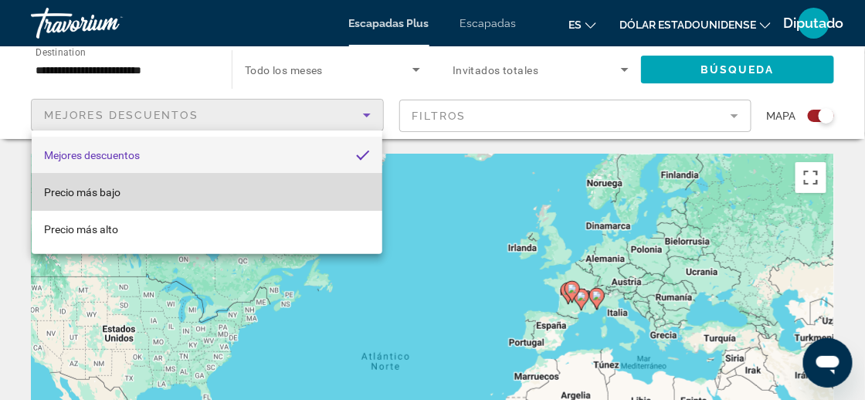
click at [151, 198] on mat-option "Precio más bajo" at bounding box center [207, 192] width 351 height 37
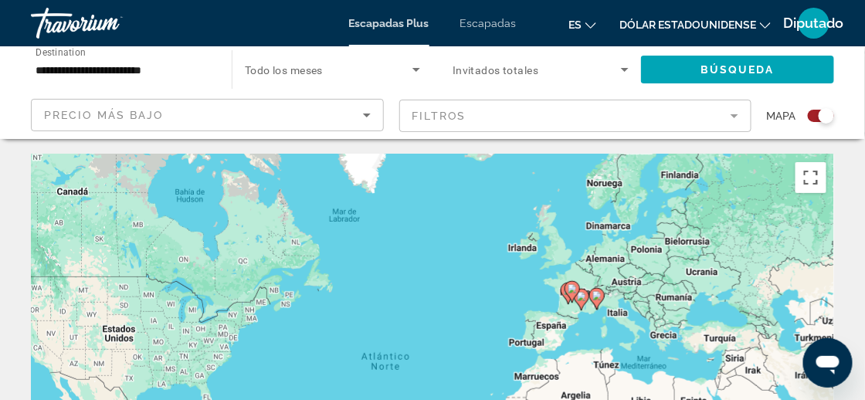
click at [504, 120] on mat-form-field "Filtros" at bounding box center [575, 116] width 353 height 32
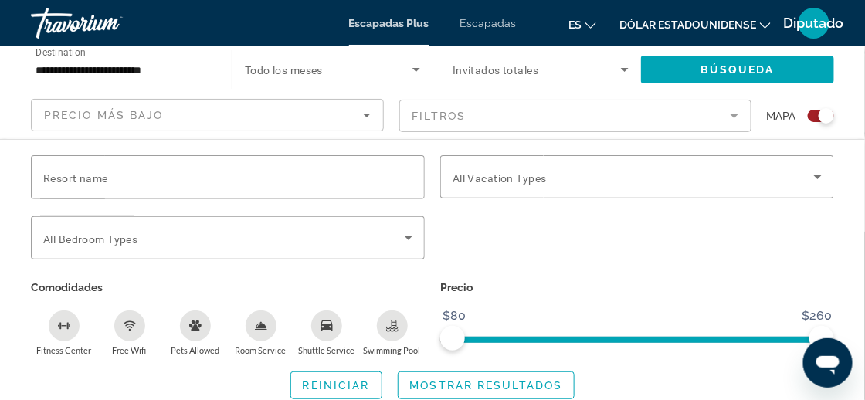
click at [506, 122] on mat-form-field "Filtros" at bounding box center [575, 116] width 353 height 32
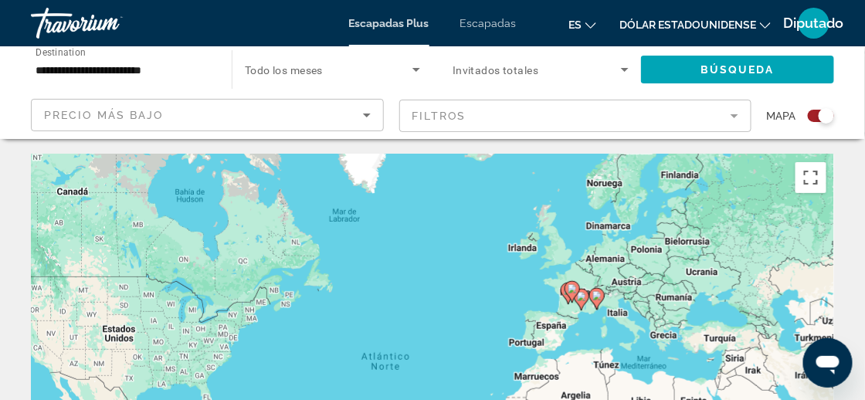
click at [587, 315] on div "Para activar la función de arrastre con el teclado, pulsa Alt + Intro. Cuando h…" at bounding box center [432, 385] width 803 height 463
click at [572, 296] on icon "Contenido principal" at bounding box center [572, 292] width 14 height 20
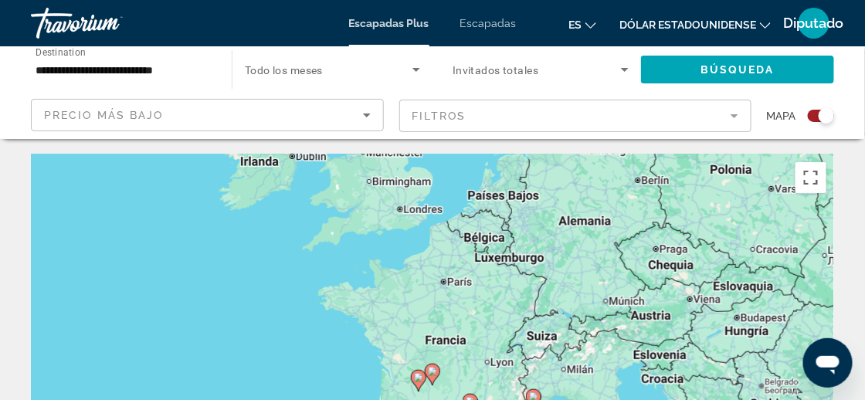
click at [436, 375] on image "Contenido principal" at bounding box center [432, 371] width 9 height 9
type input "**********"
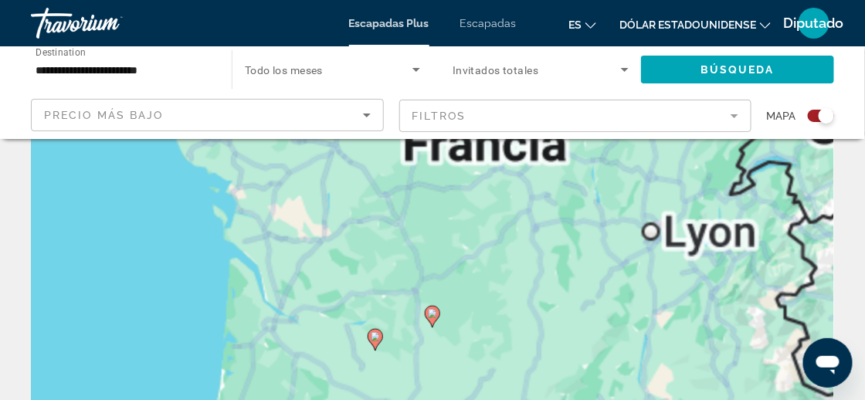
scroll to position [77, 0]
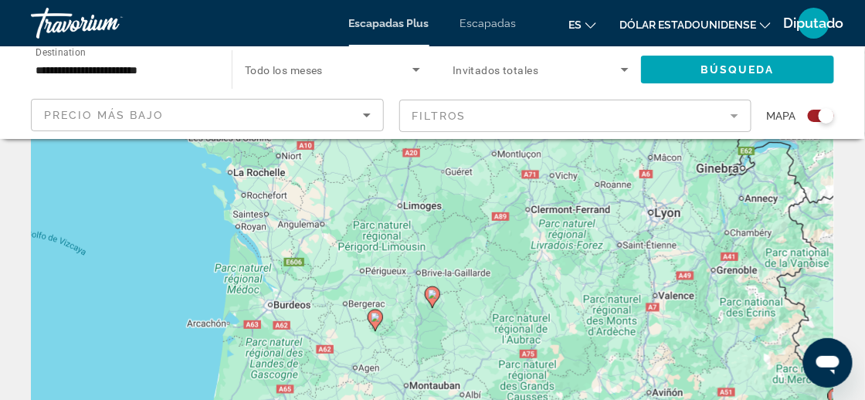
click at [436, 296] on image "Contenido principal" at bounding box center [432, 294] width 9 height 9
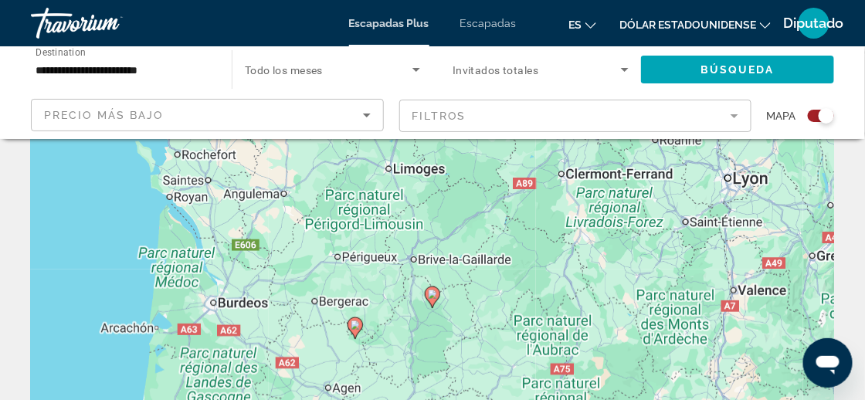
click at [435, 296] on image "Contenido principal" at bounding box center [432, 294] width 9 height 9
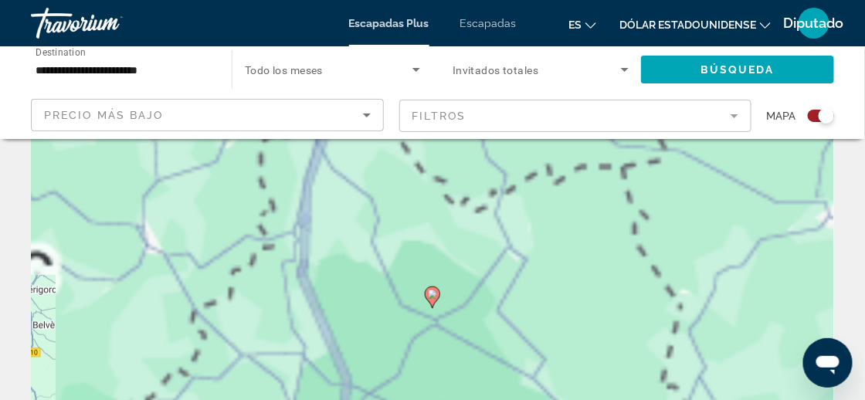
click at [435, 296] on image "Contenido principal" at bounding box center [432, 294] width 9 height 9
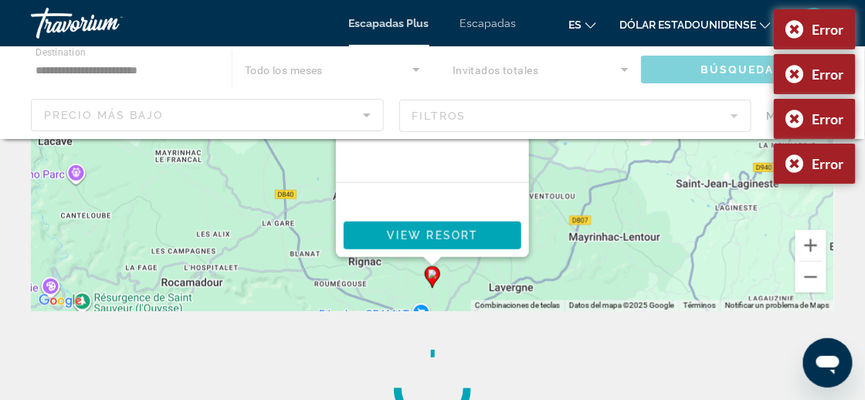
scroll to position [309, 0]
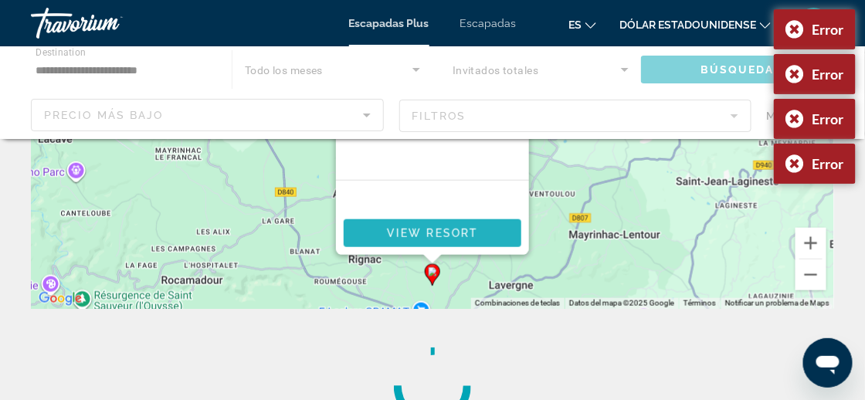
click at [442, 236] on span "View Resort" at bounding box center [432, 233] width 91 height 12
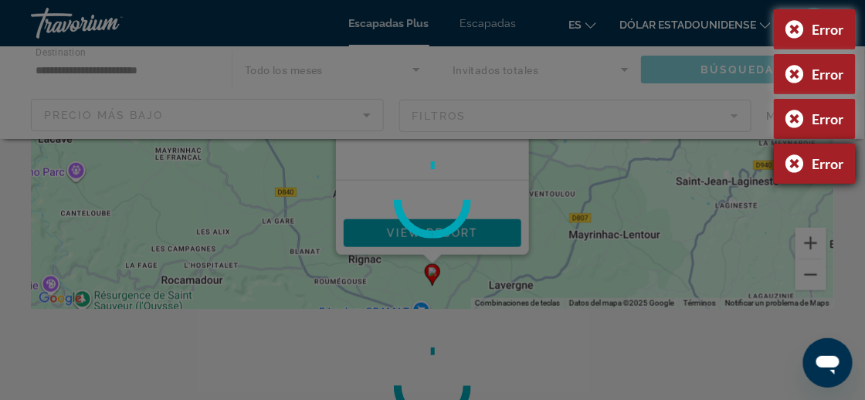
click at [793, 158] on div "Error" at bounding box center [815, 164] width 82 height 40
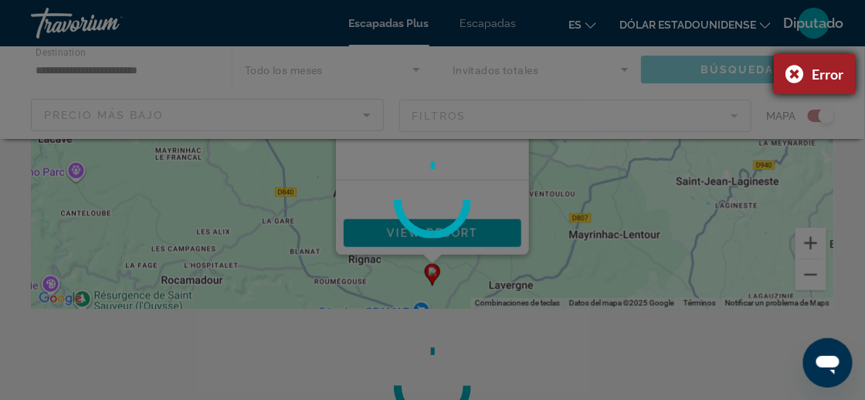
click at [788, 71] on div "Error" at bounding box center [815, 74] width 82 height 40
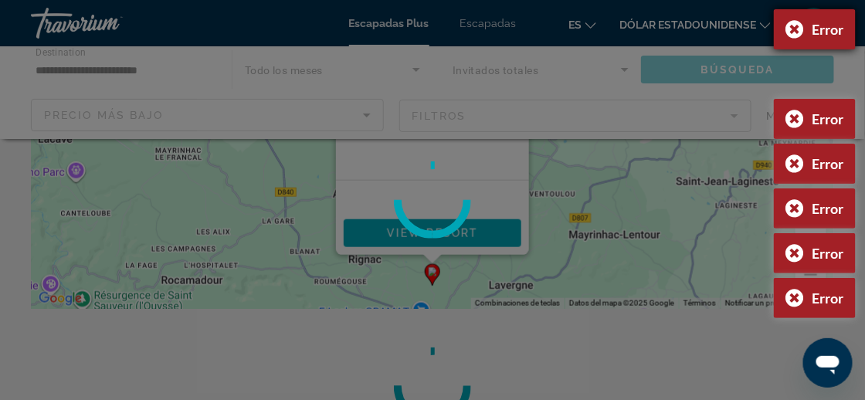
click at [795, 25] on div "Error" at bounding box center [815, 29] width 82 height 40
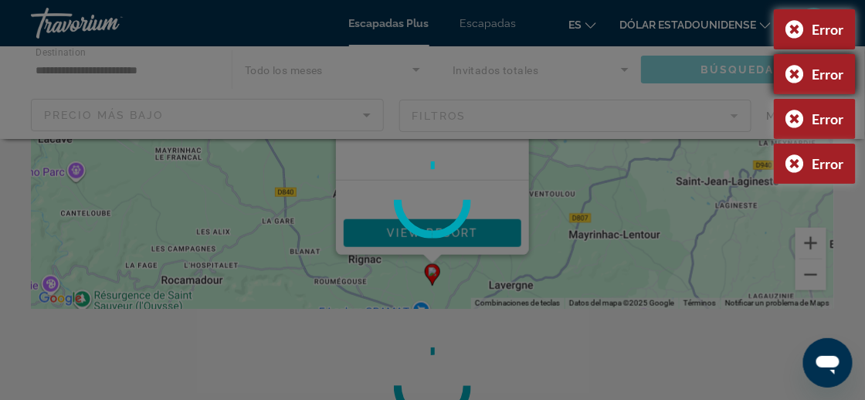
click at [797, 72] on div "Error" at bounding box center [815, 74] width 82 height 40
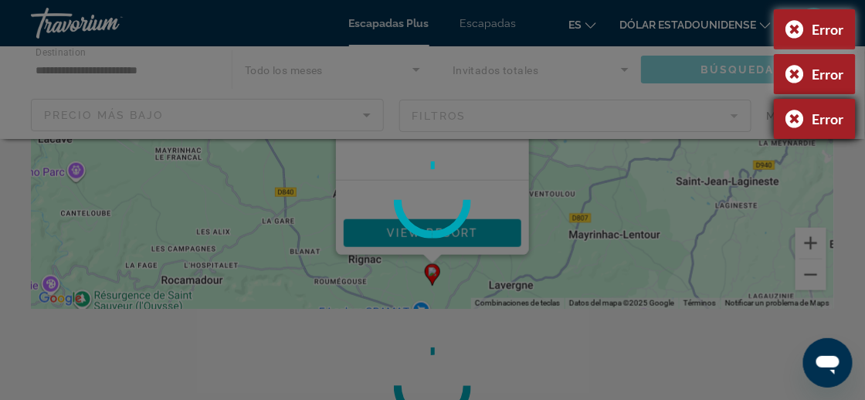
click at [792, 115] on div "Error" at bounding box center [815, 119] width 82 height 40
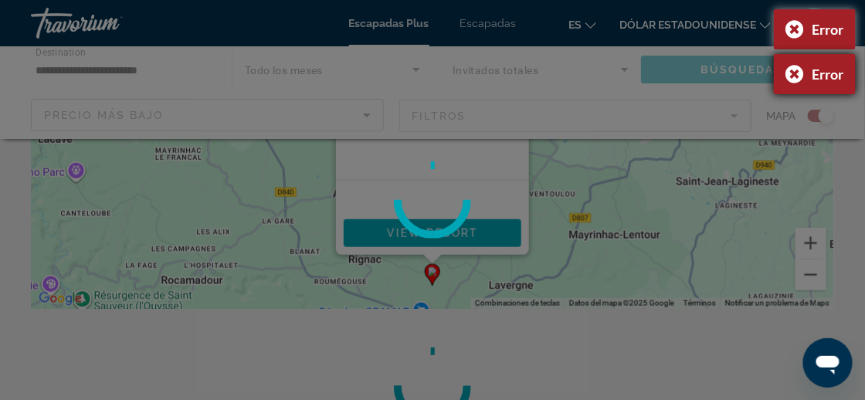
click at [791, 70] on div "Error" at bounding box center [815, 74] width 82 height 40
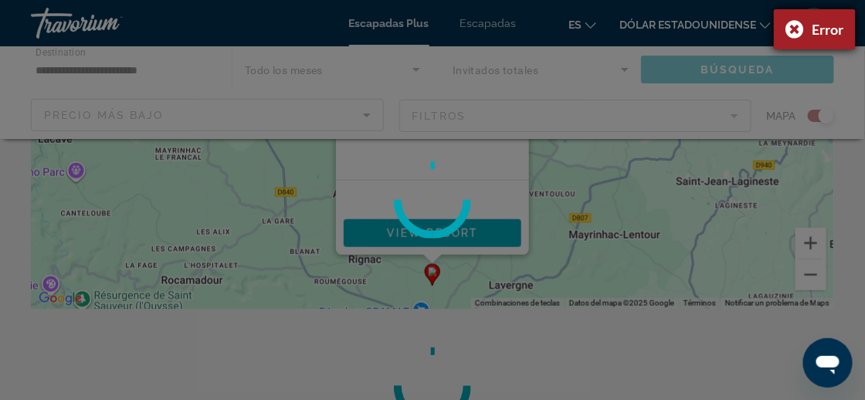
click at [788, 27] on div "Error" at bounding box center [815, 29] width 82 height 40
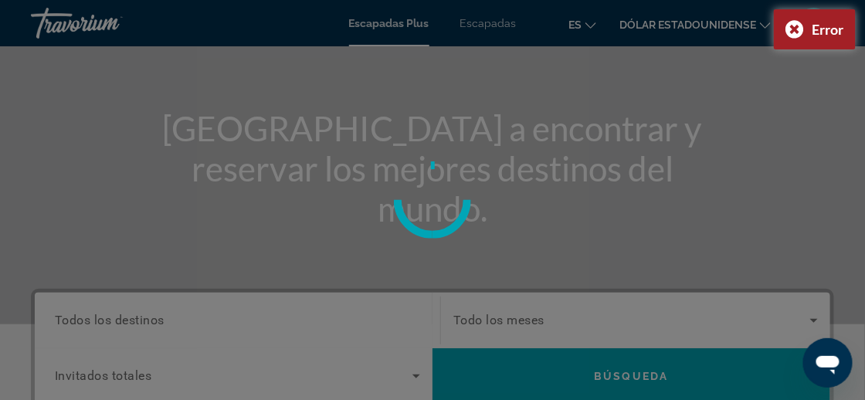
scroll to position [309, 0]
